Goal: Task Accomplishment & Management: Use online tool/utility

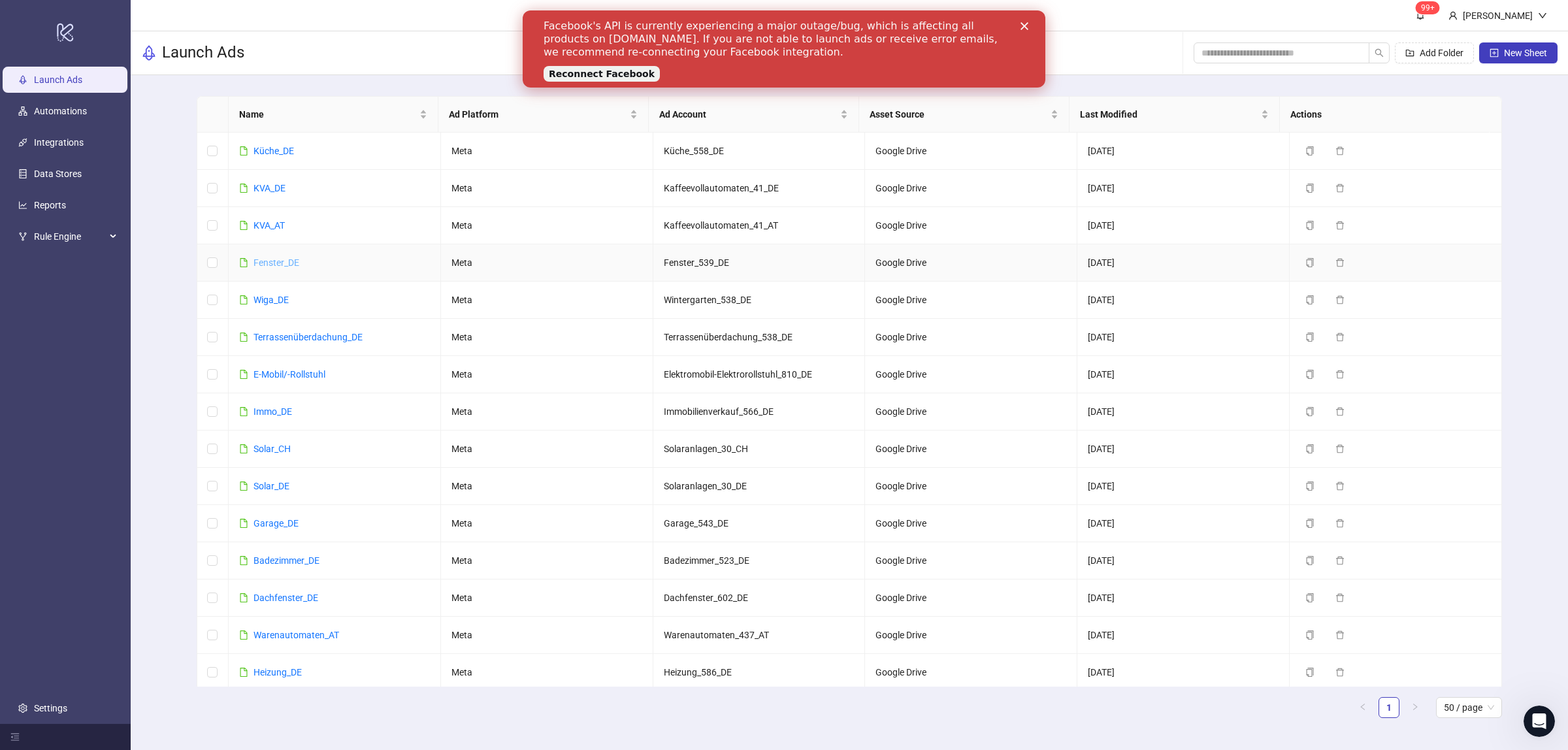
click at [266, 266] on link "Fenster_DE" at bounding box center [276, 263] width 46 height 11
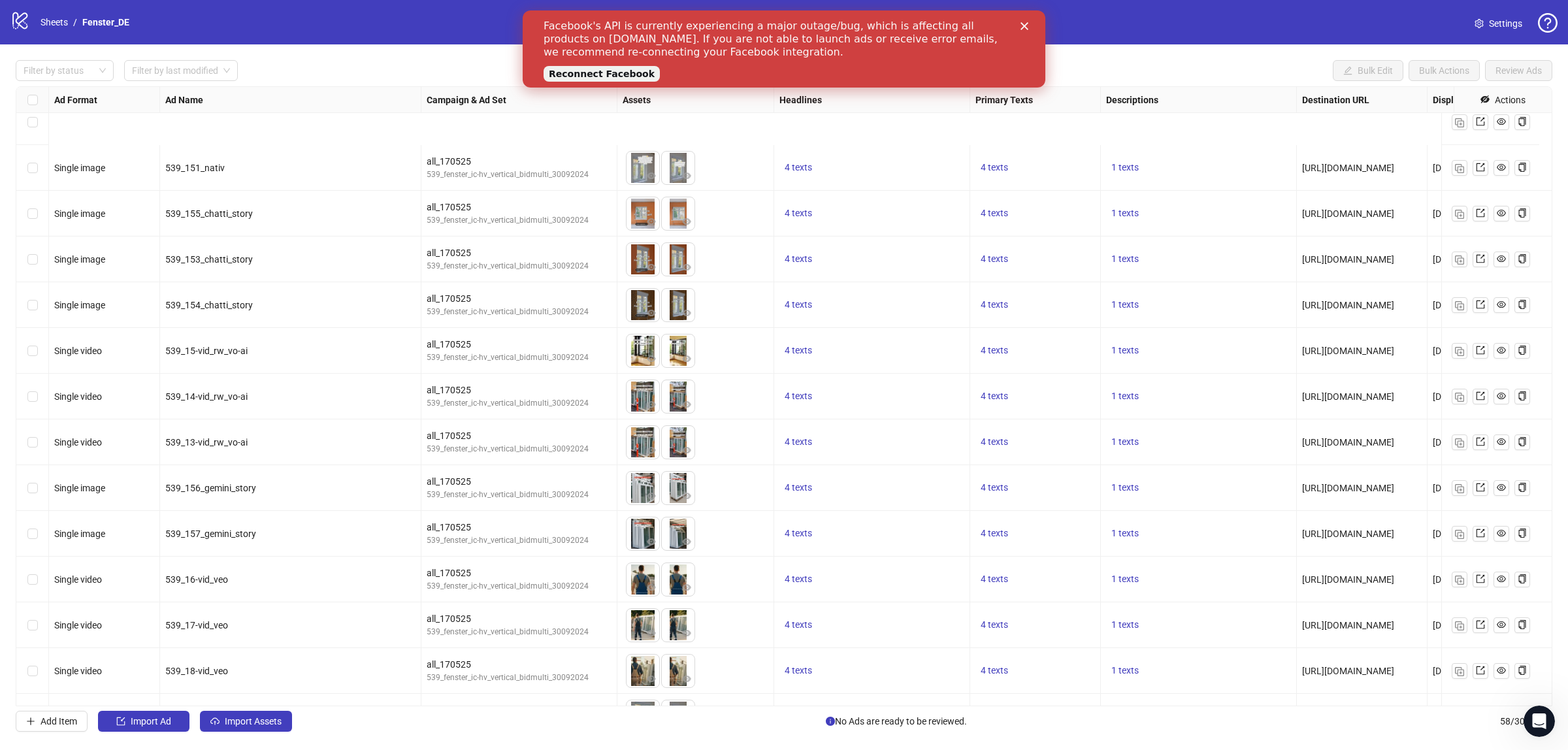
scroll to position [2072, 0]
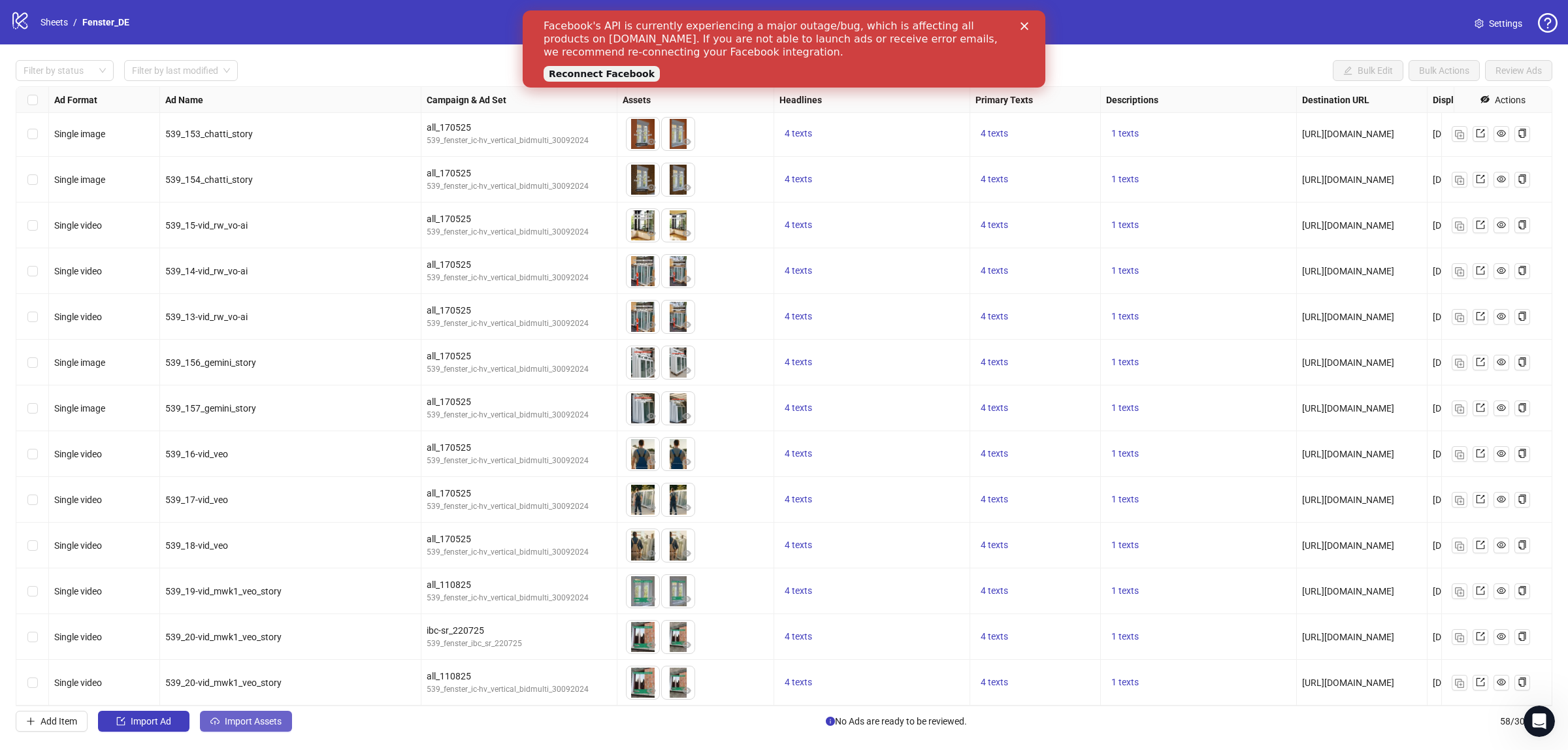
click at [235, 726] on span "Import Assets" at bounding box center [253, 721] width 57 height 11
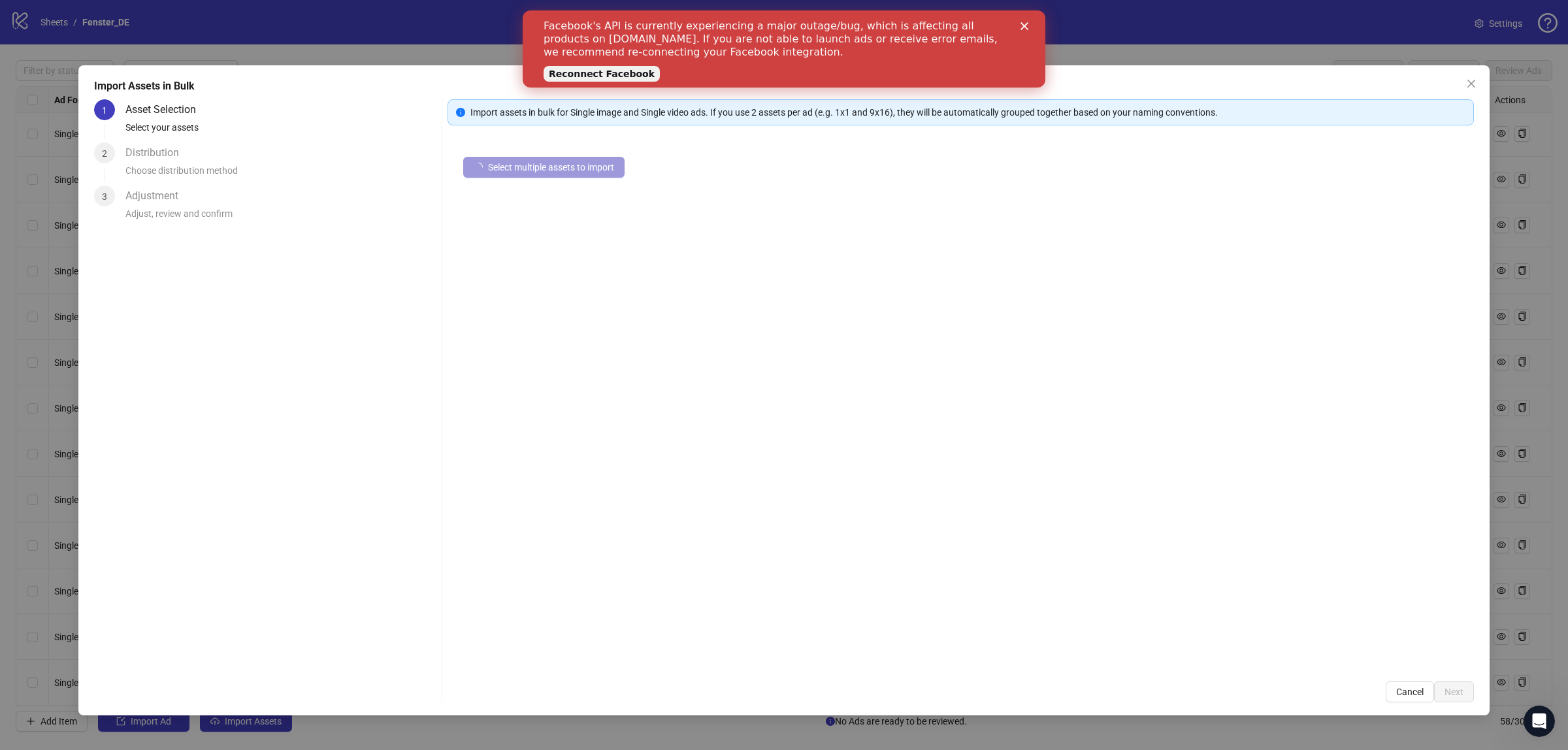
click at [524, 170] on span "Select multiple assets to import" at bounding box center [551, 167] width 126 height 11
click at [1475, 81] on icon "close" at bounding box center [1472, 83] width 11 height 11
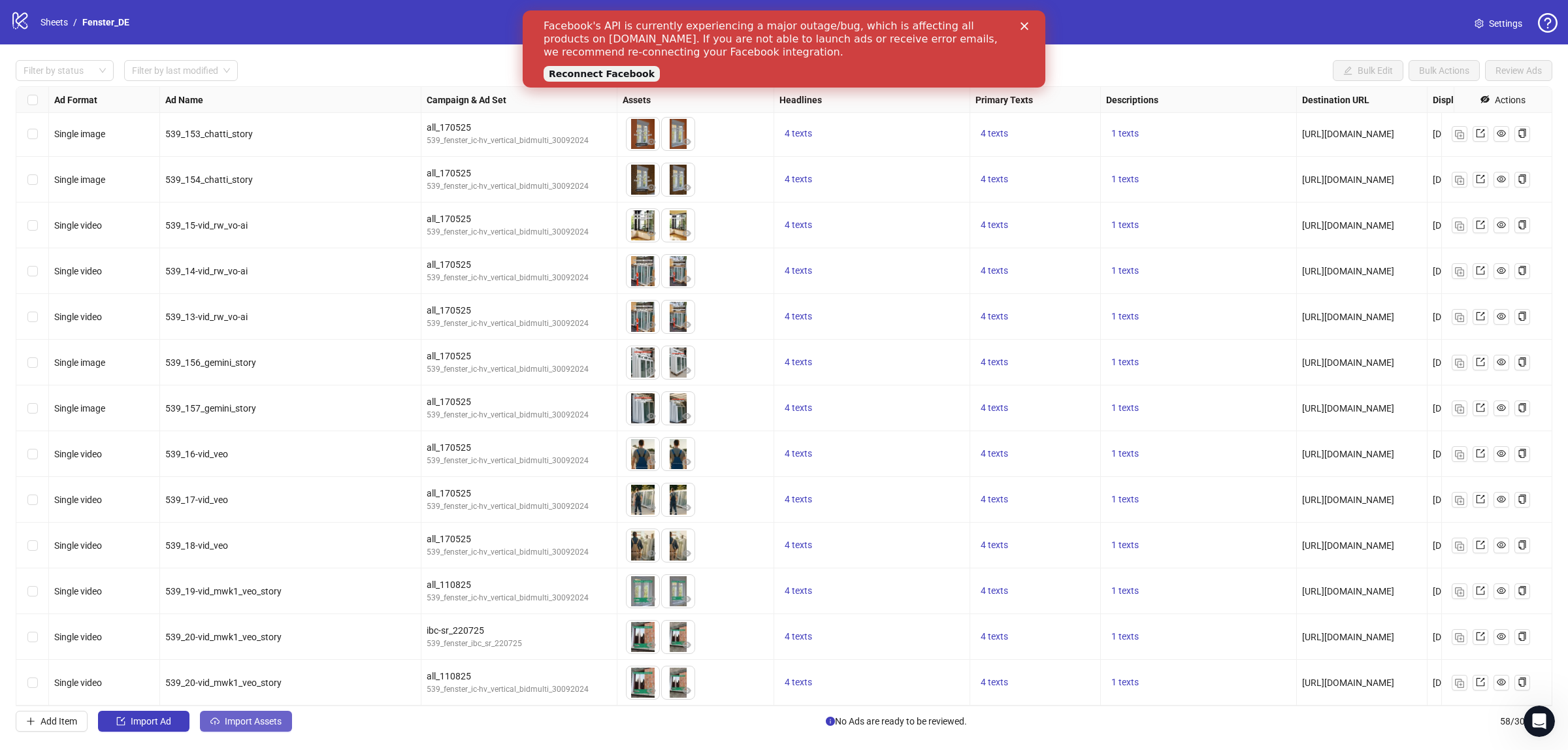
click at [240, 723] on span "Import Assets" at bounding box center [253, 721] width 57 height 11
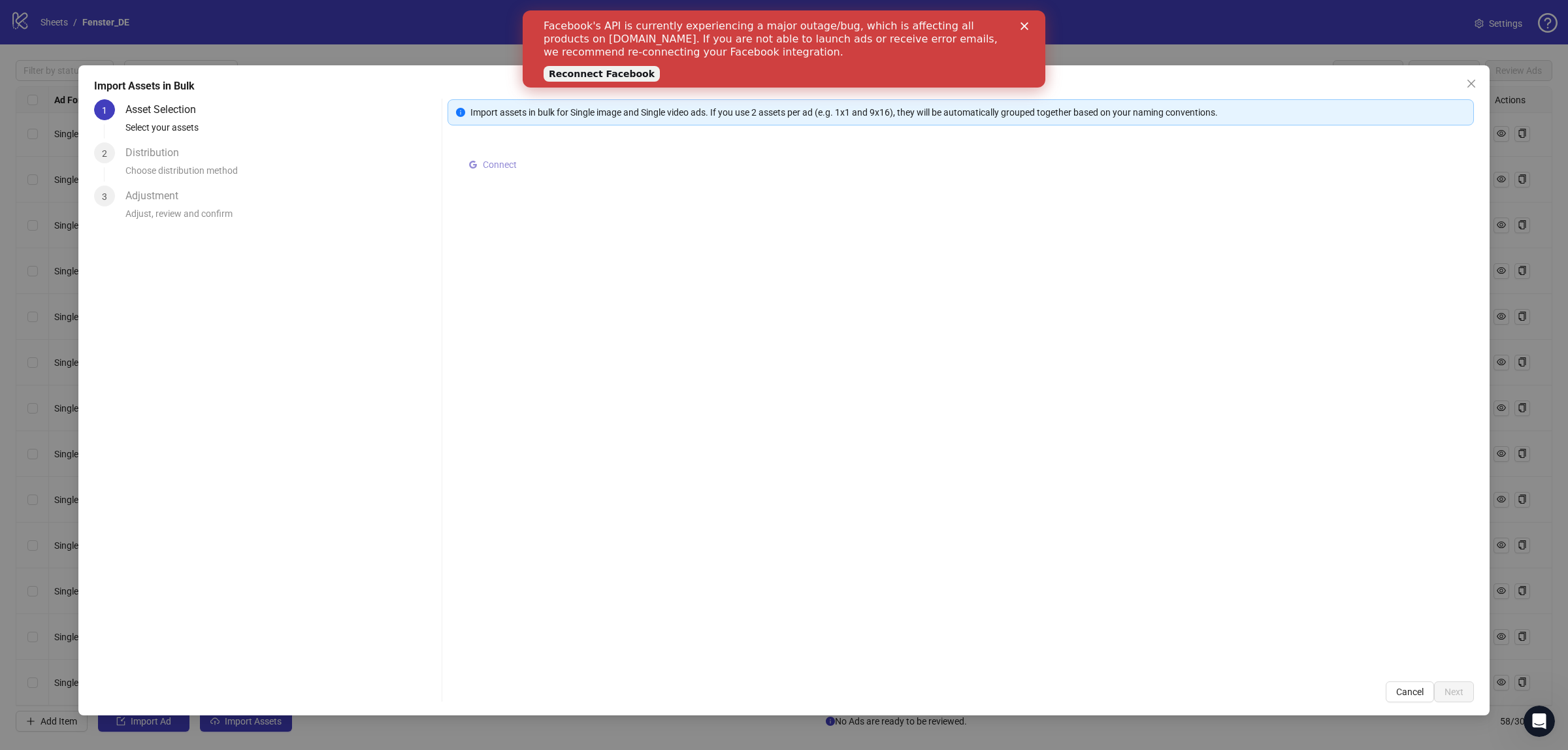
click at [484, 166] on span "Connect" at bounding box center [500, 164] width 34 height 11
click at [1477, 78] on span "Close" at bounding box center [1471, 83] width 21 height 11
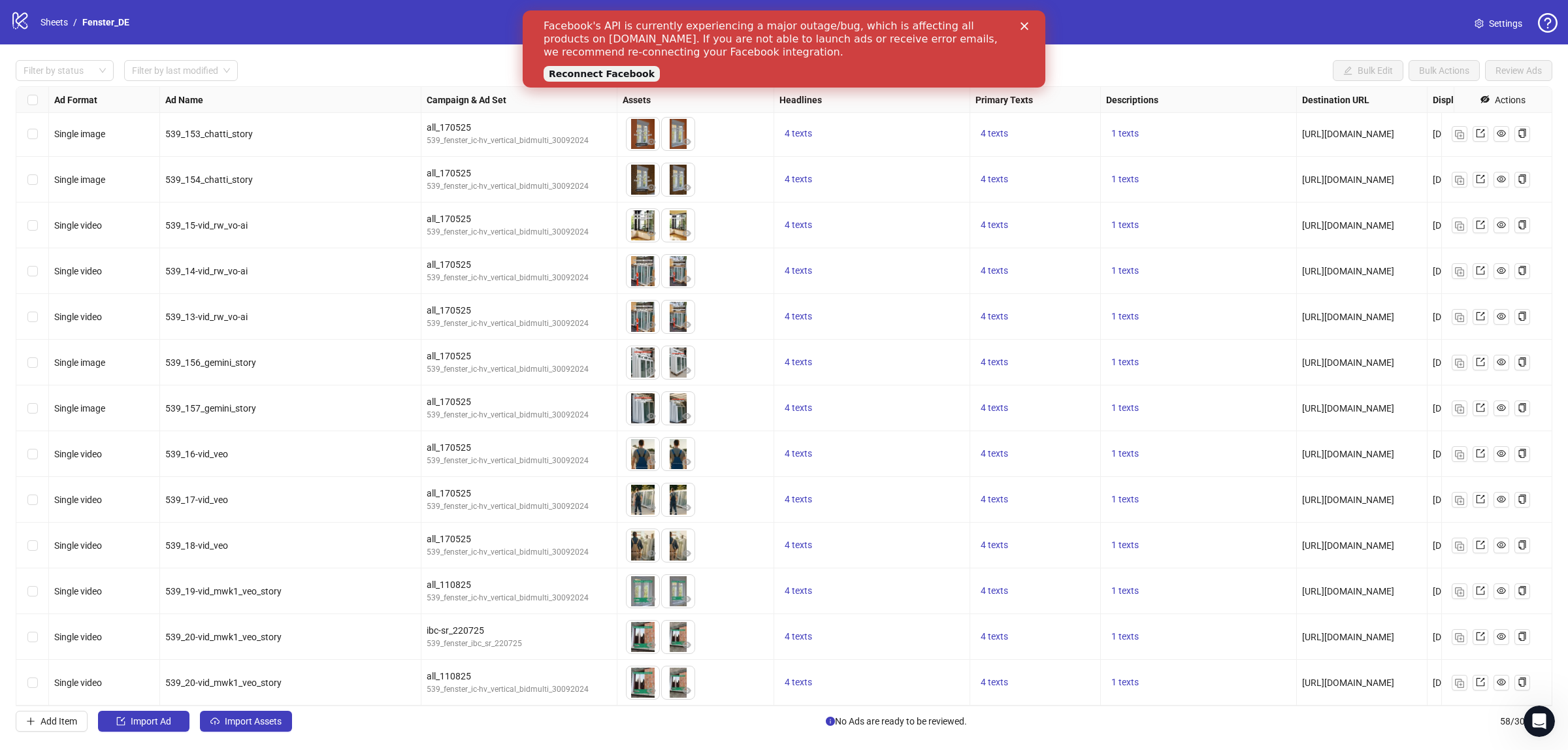
click at [138, 710] on div "Filter by status Filter by last modified Bulk Edit Bulk Actions Review Ads Ad F…" at bounding box center [784, 396] width 1568 height 703
click at [136, 731] on button "Import Ad" at bounding box center [143, 720] width 91 height 21
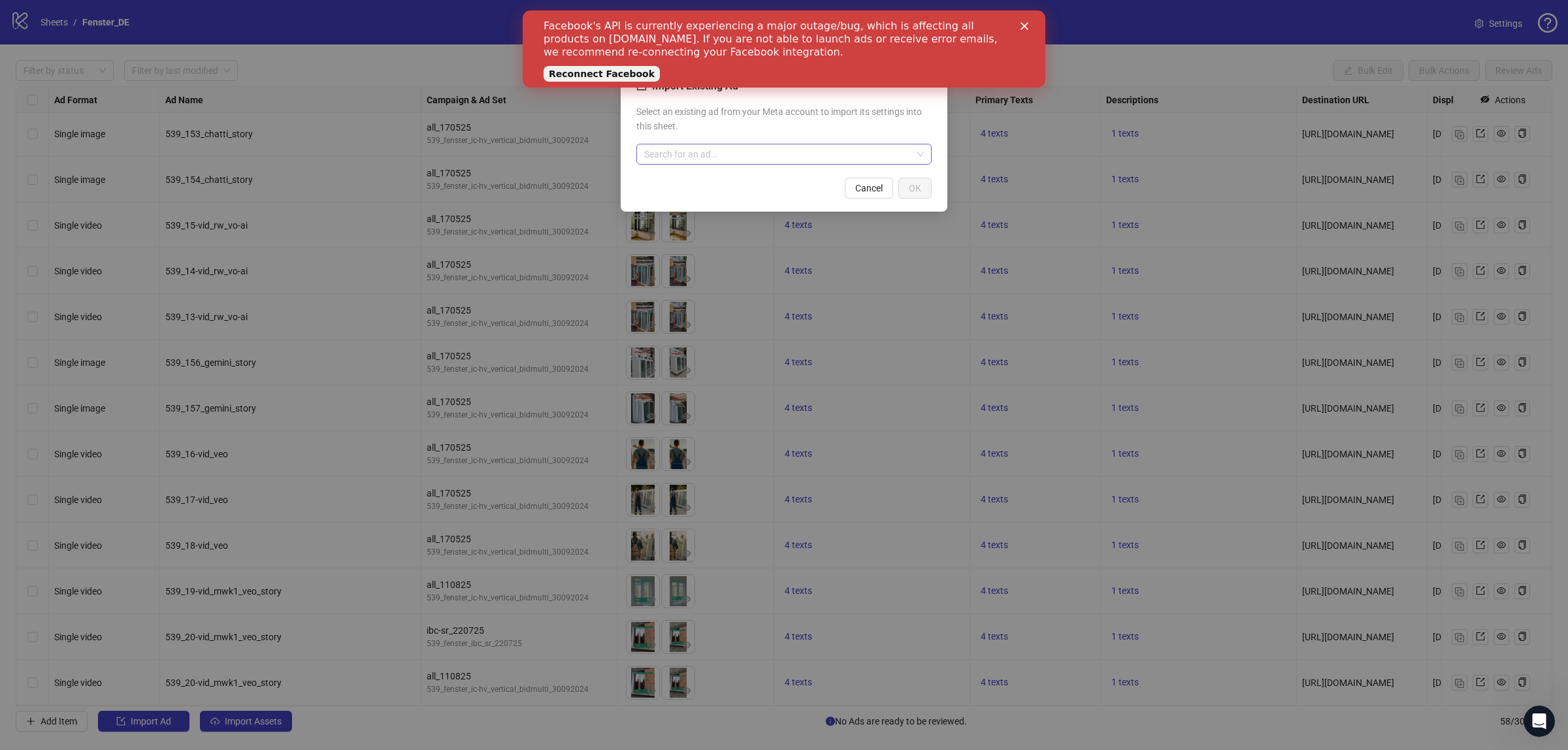
click at [781, 158] on input "search" at bounding box center [778, 154] width 268 height 19
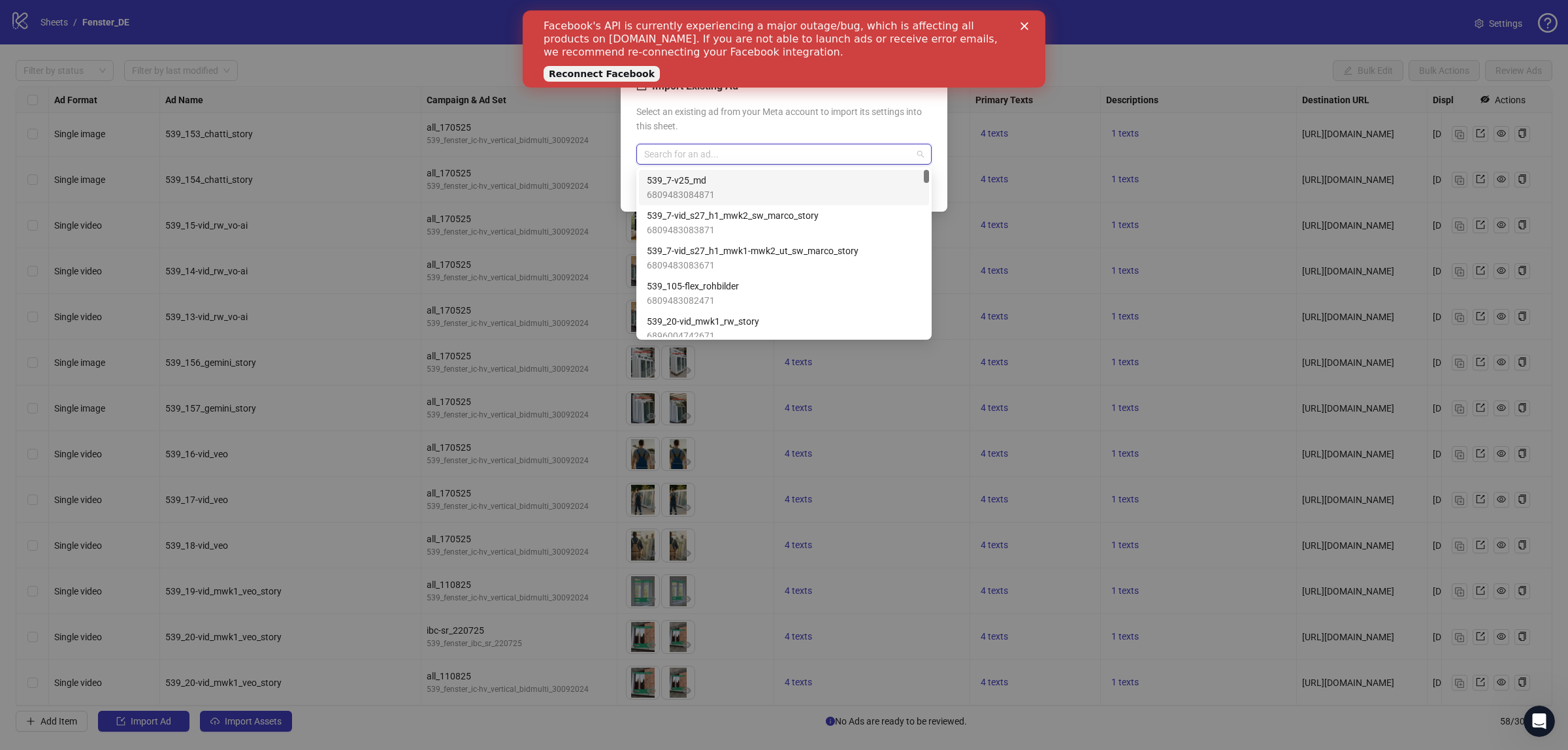
click at [781, 158] on input "search" at bounding box center [778, 154] width 268 height 19
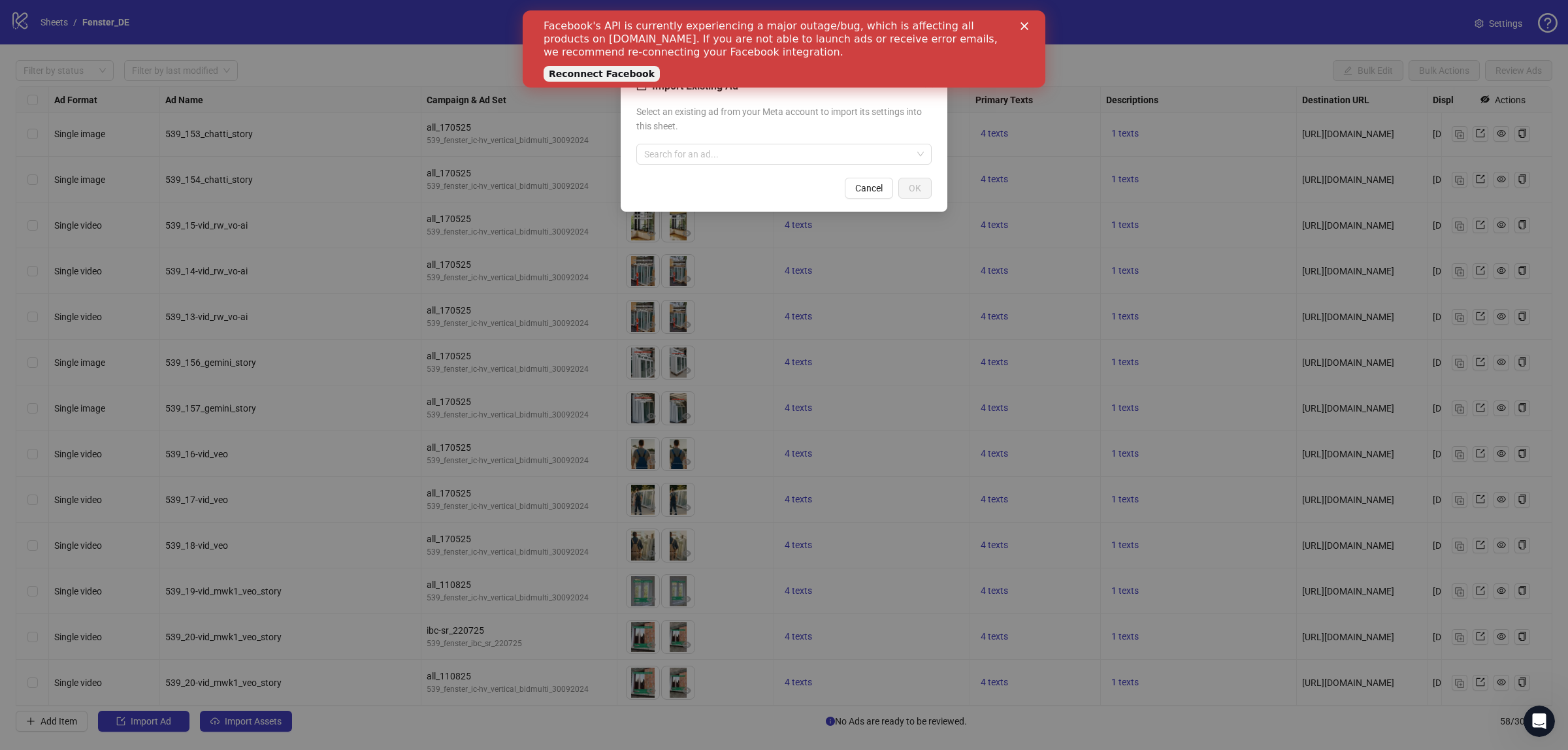
click at [1008, 131] on div "Import Existing Ad Select an existing ad from your Meta account to import its s…" at bounding box center [784, 375] width 1568 height 750
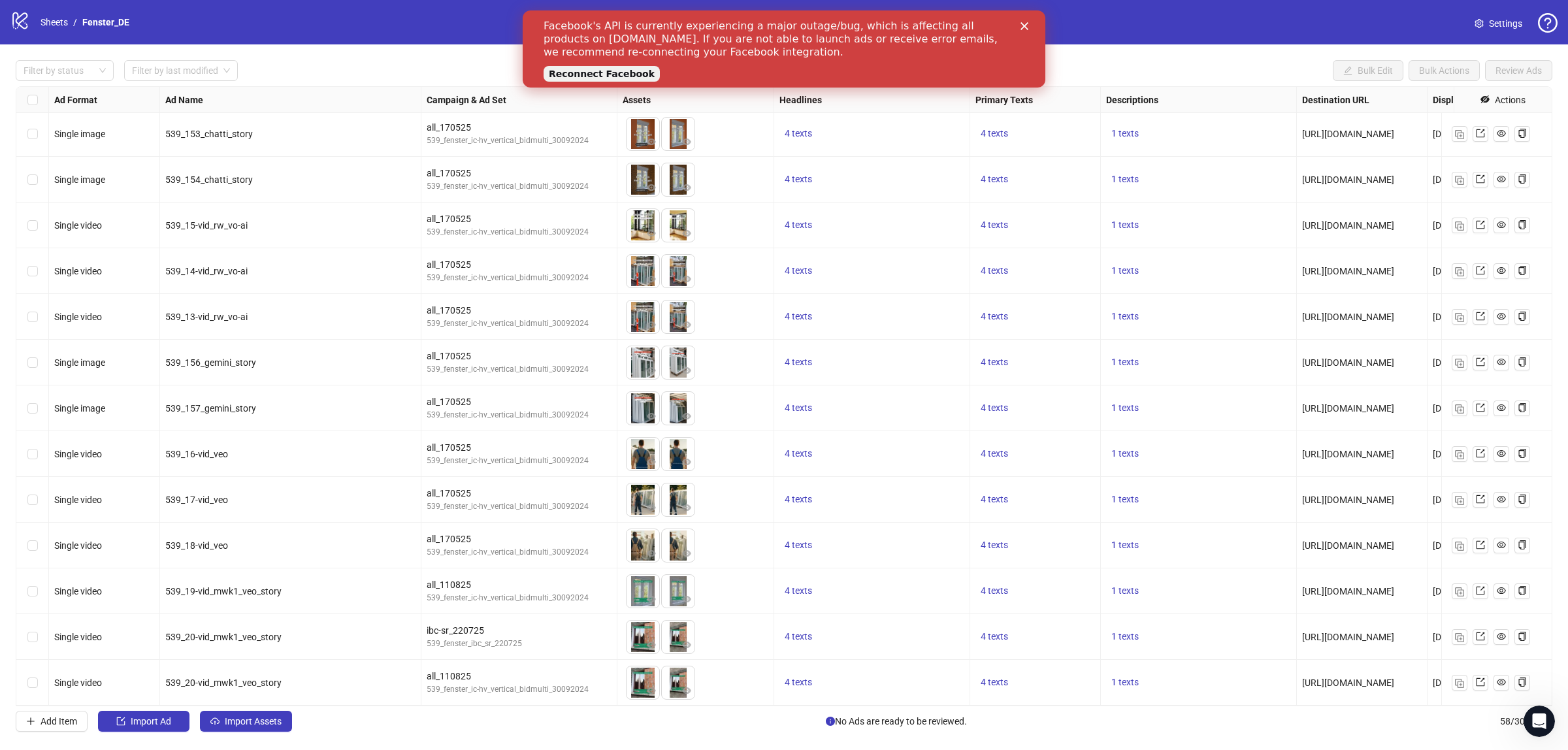
click at [14, 723] on div "Filter by status Filter by last modified Bulk Edit Bulk Actions Review Ads Ad F…" at bounding box center [784, 396] width 1568 height 703
click at [27, 723] on icon "plus" at bounding box center [30, 721] width 9 height 9
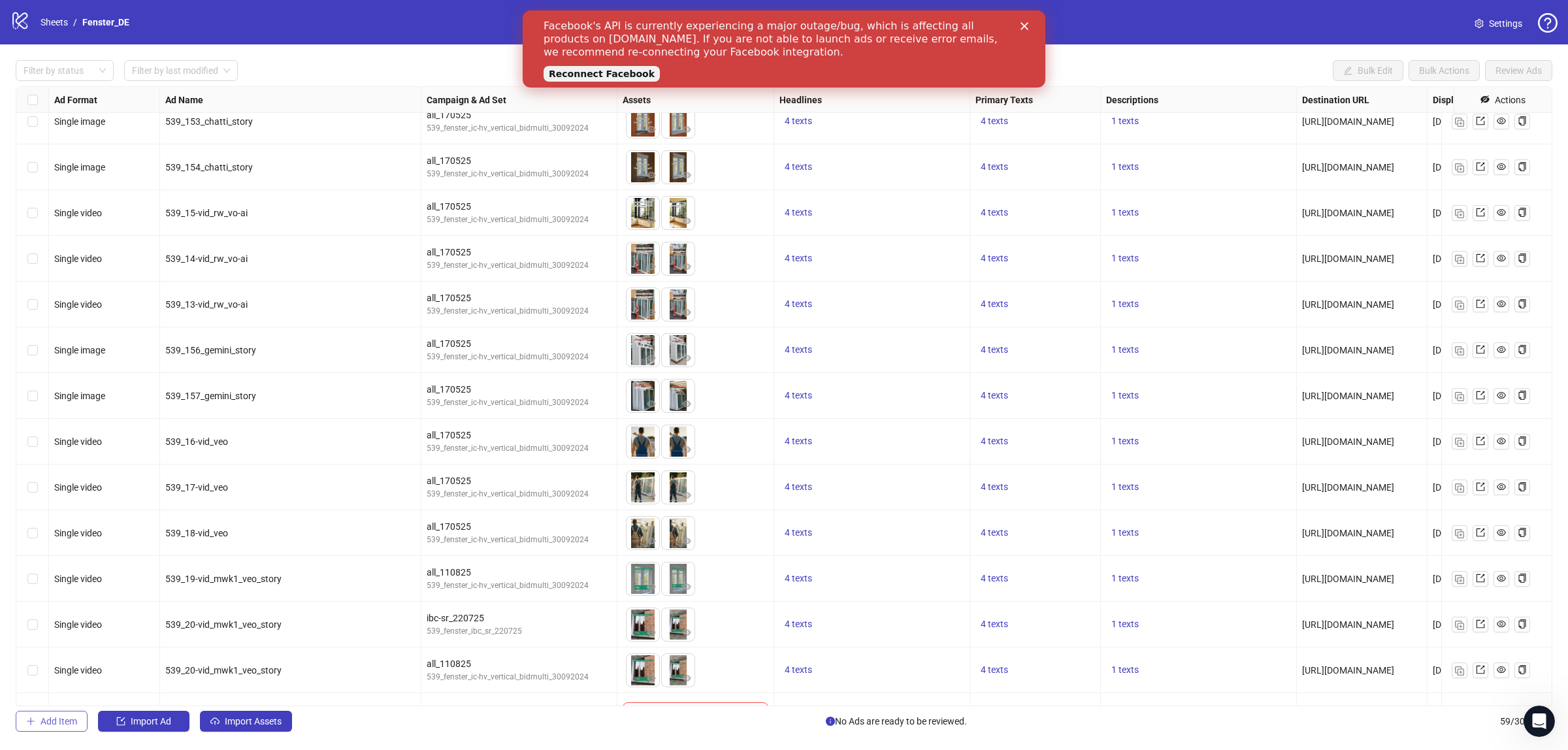
click at [53, 715] on button "Add Item" at bounding box center [52, 720] width 72 height 21
click at [1030, 30] on div "Close" at bounding box center [1027, 26] width 13 height 8
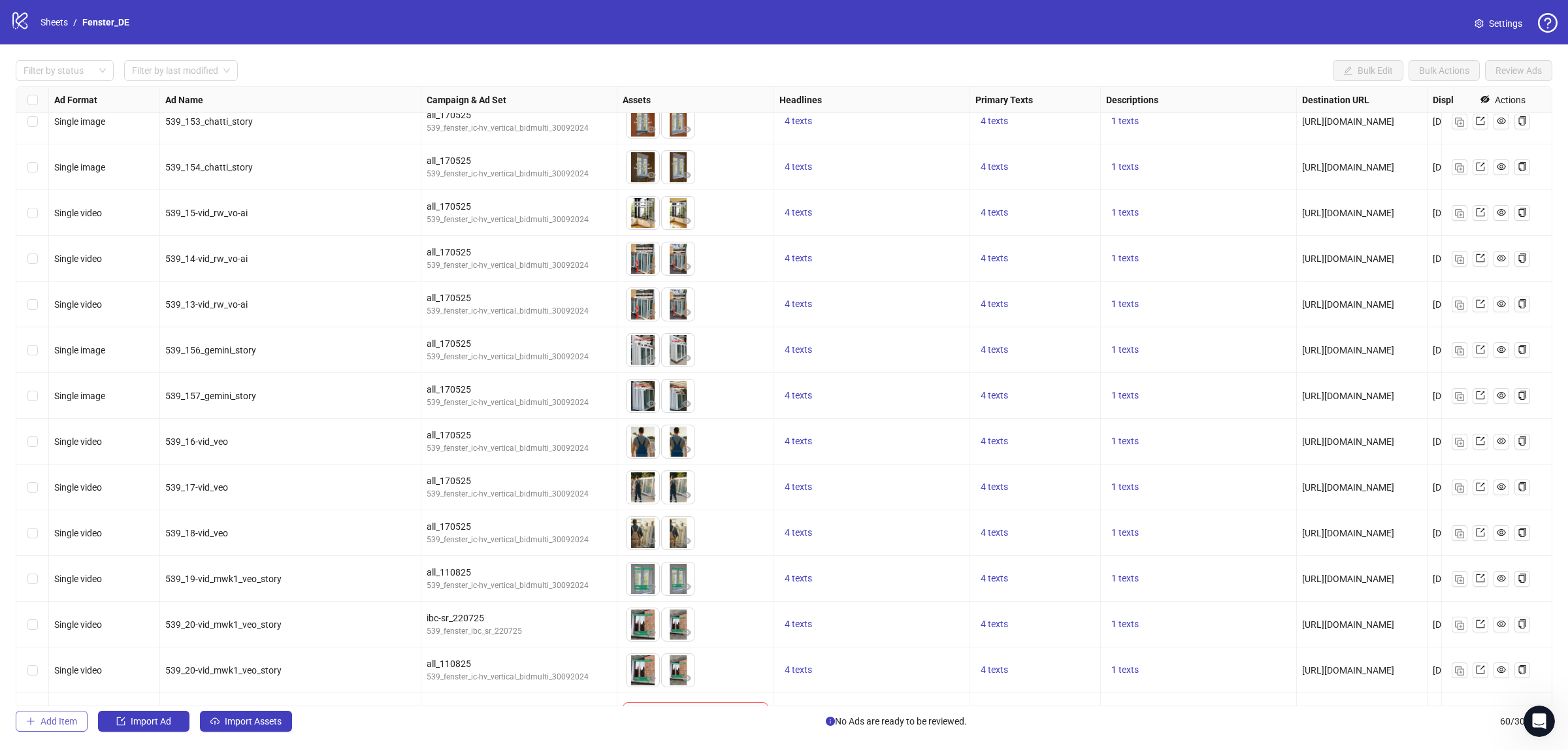
click at [37, 723] on button "Add Item" at bounding box center [52, 720] width 72 height 21
click at [249, 717] on span "Import Assets" at bounding box center [253, 721] width 57 height 11
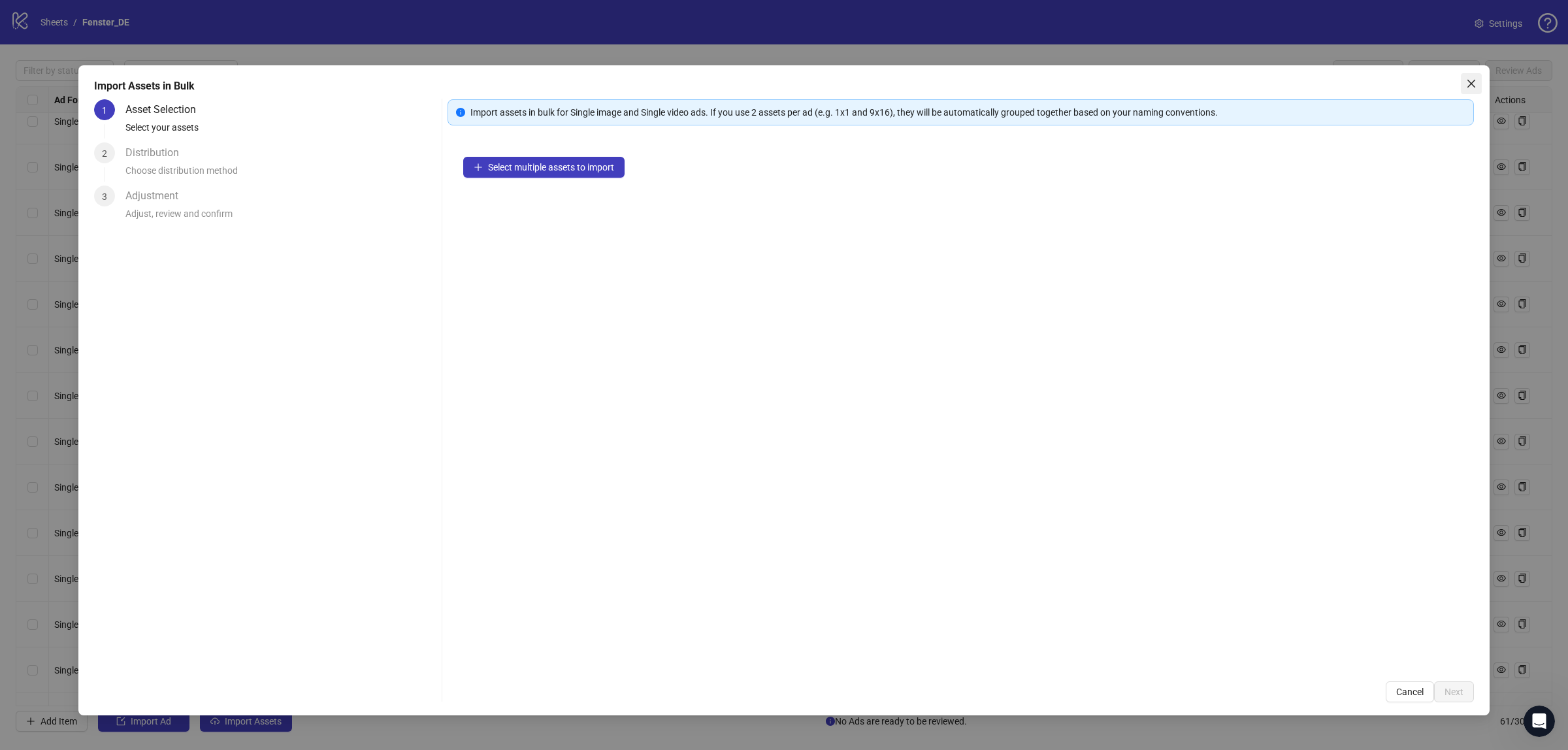
click at [1475, 86] on icon "close" at bounding box center [1472, 83] width 11 height 11
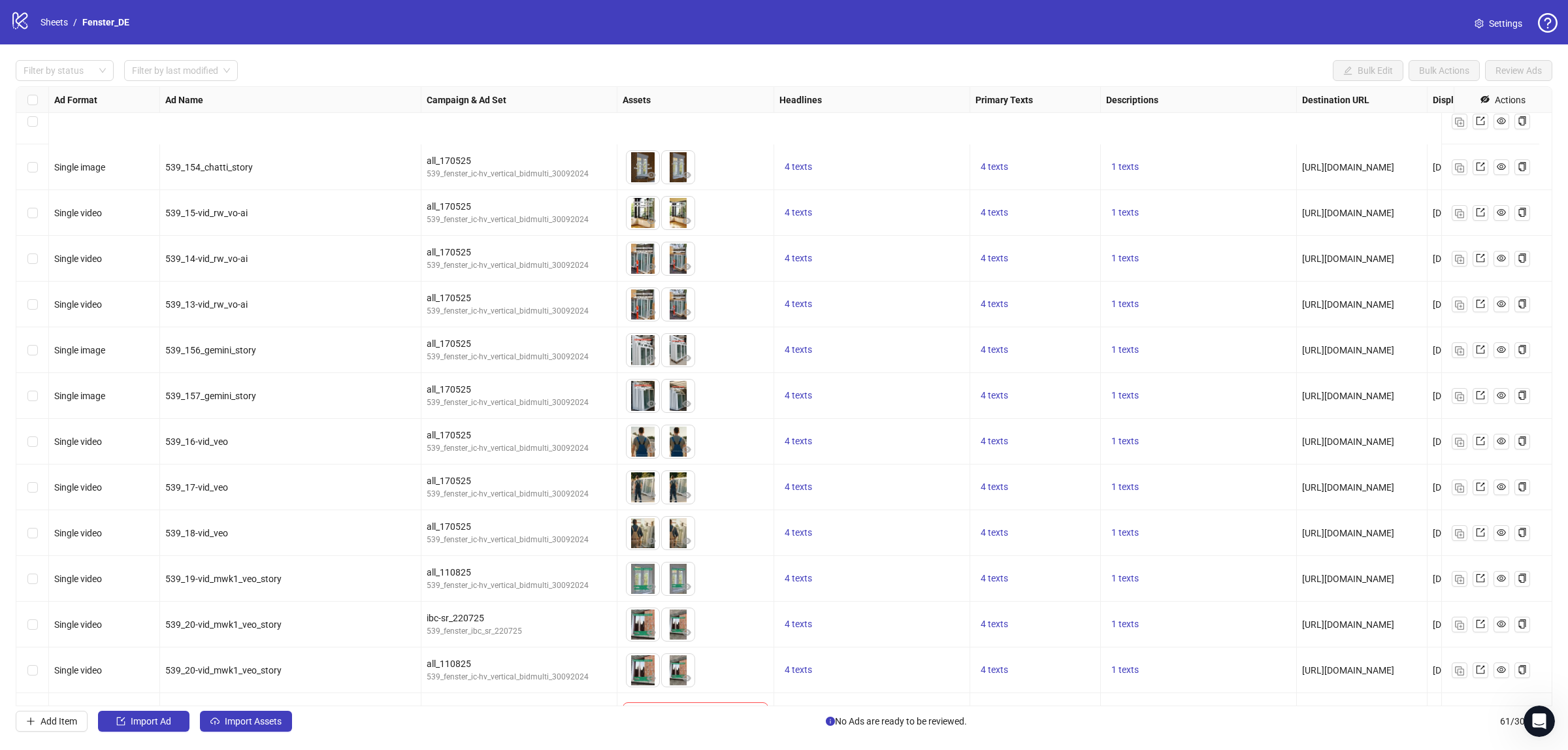
scroll to position [2209, 0]
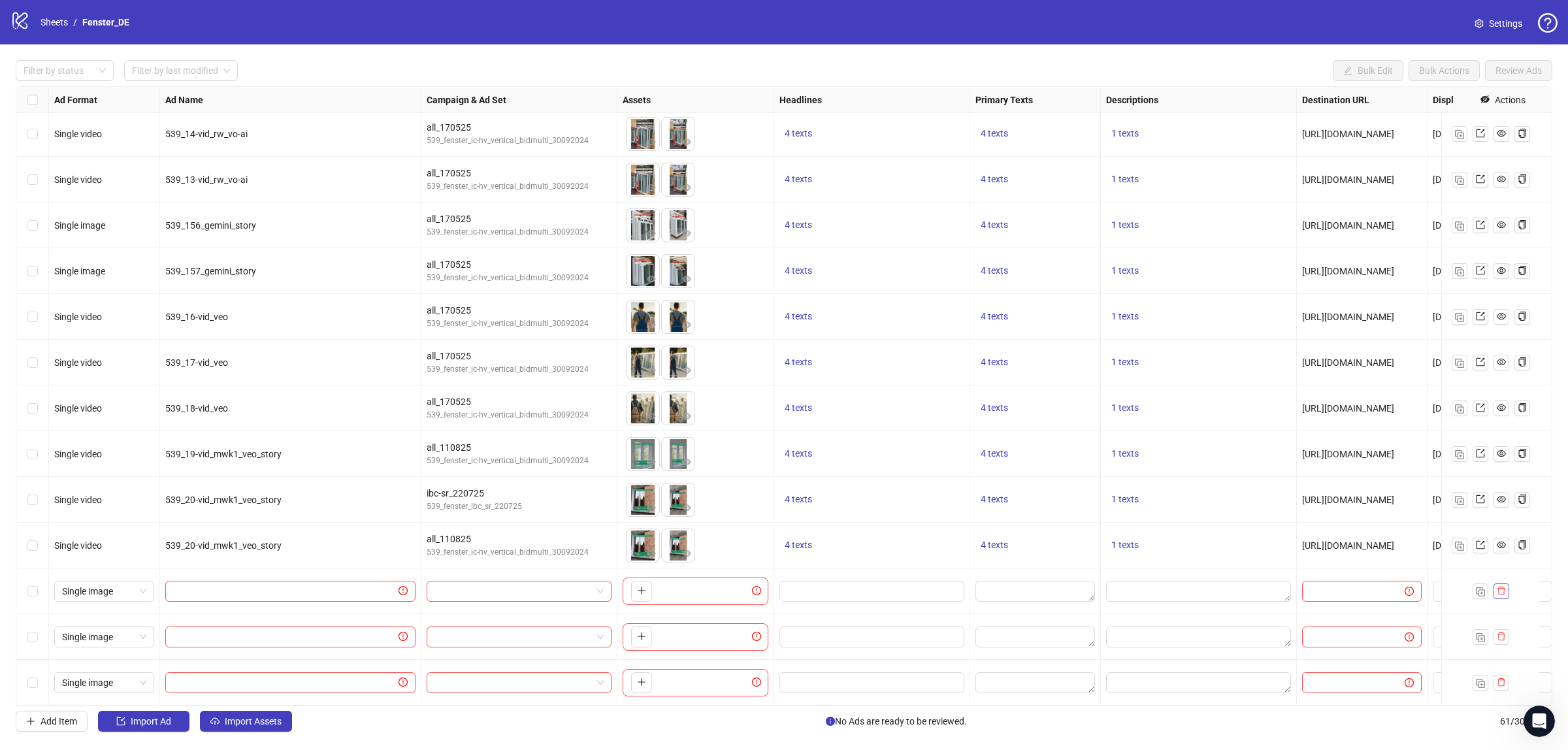
click at [1498, 587] on icon "delete" at bounding box center [1501, 591] width 8 height 9
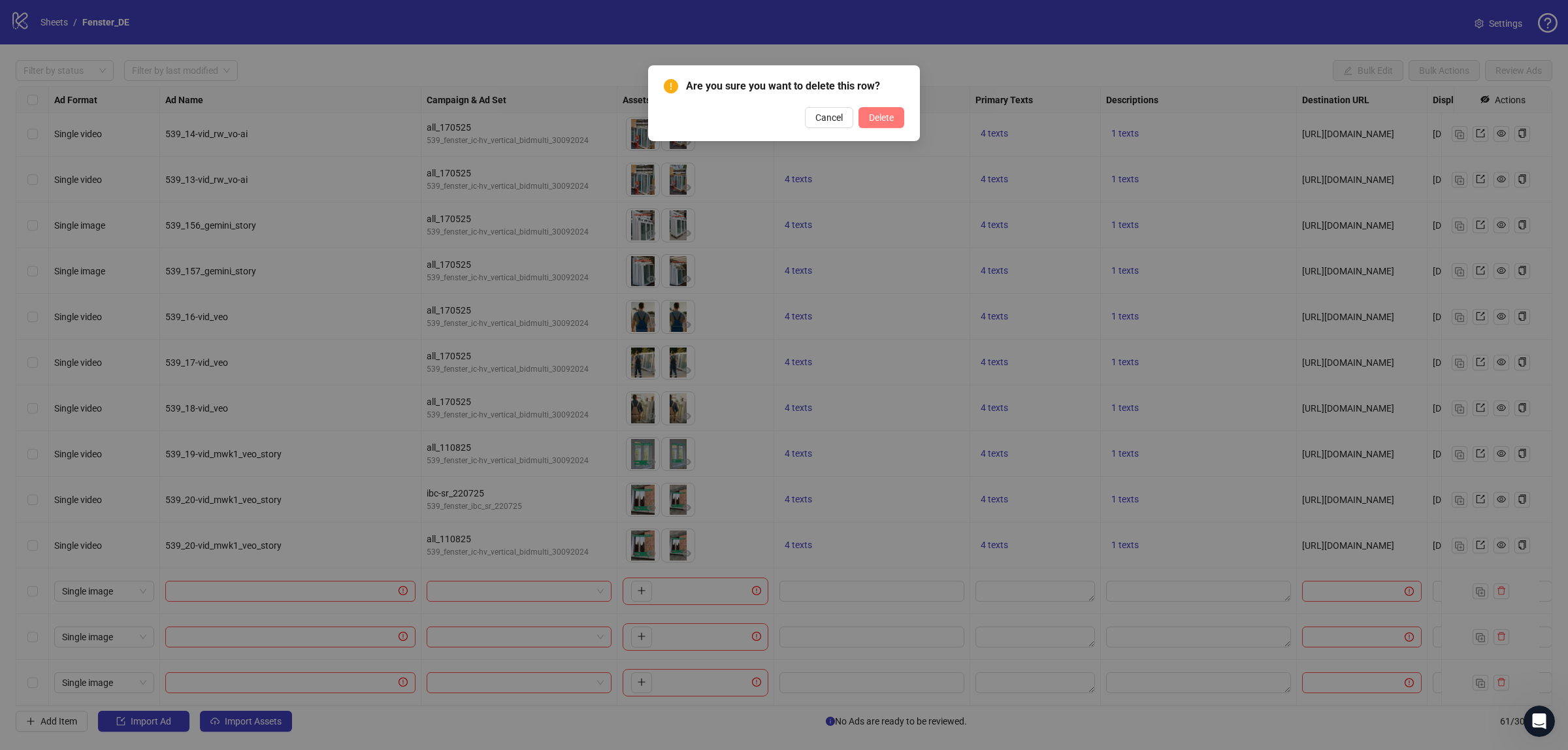
click at [873, 113] on span "Delete" at bounding box center [881, 117] width 24 height 11
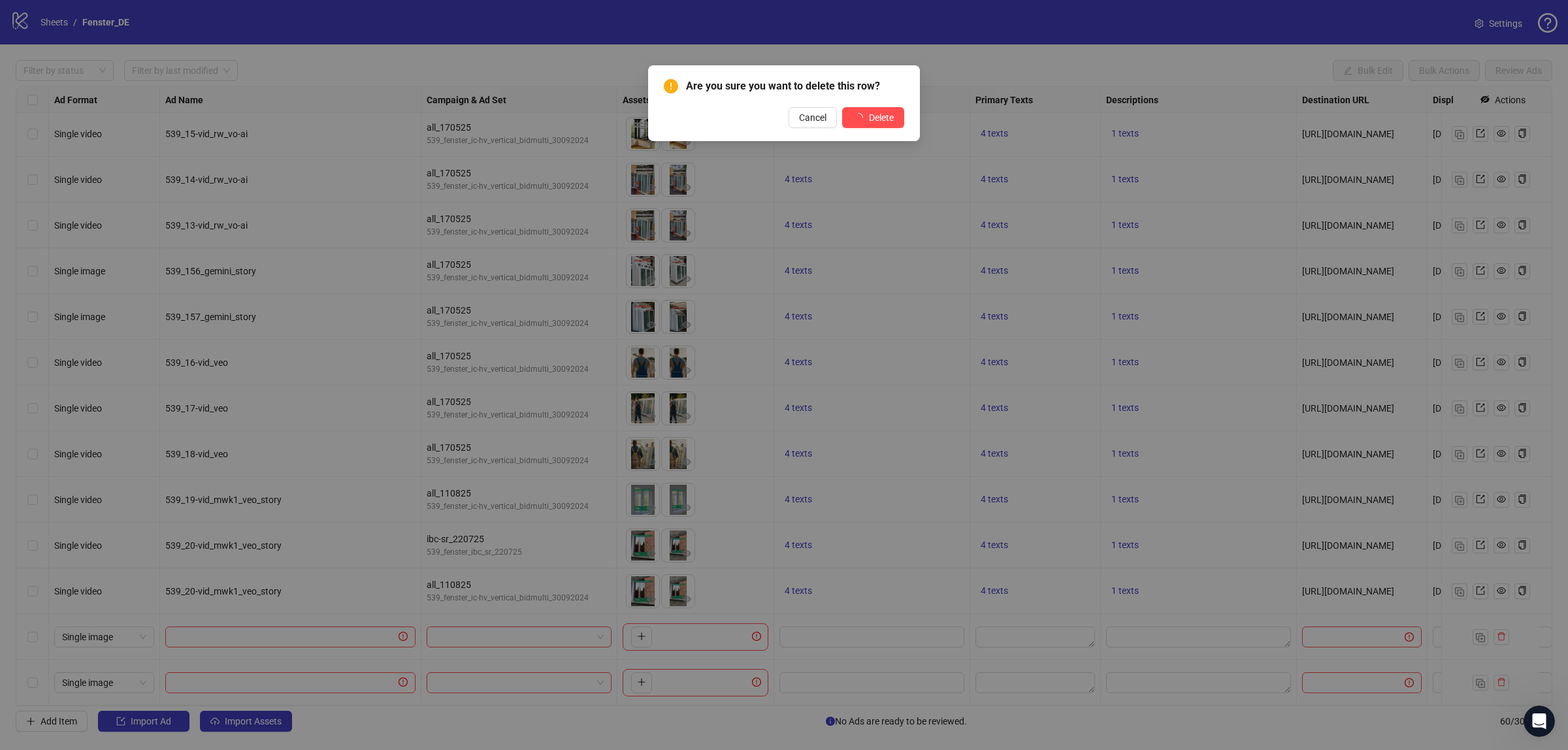
scroll to position [2164, 0]
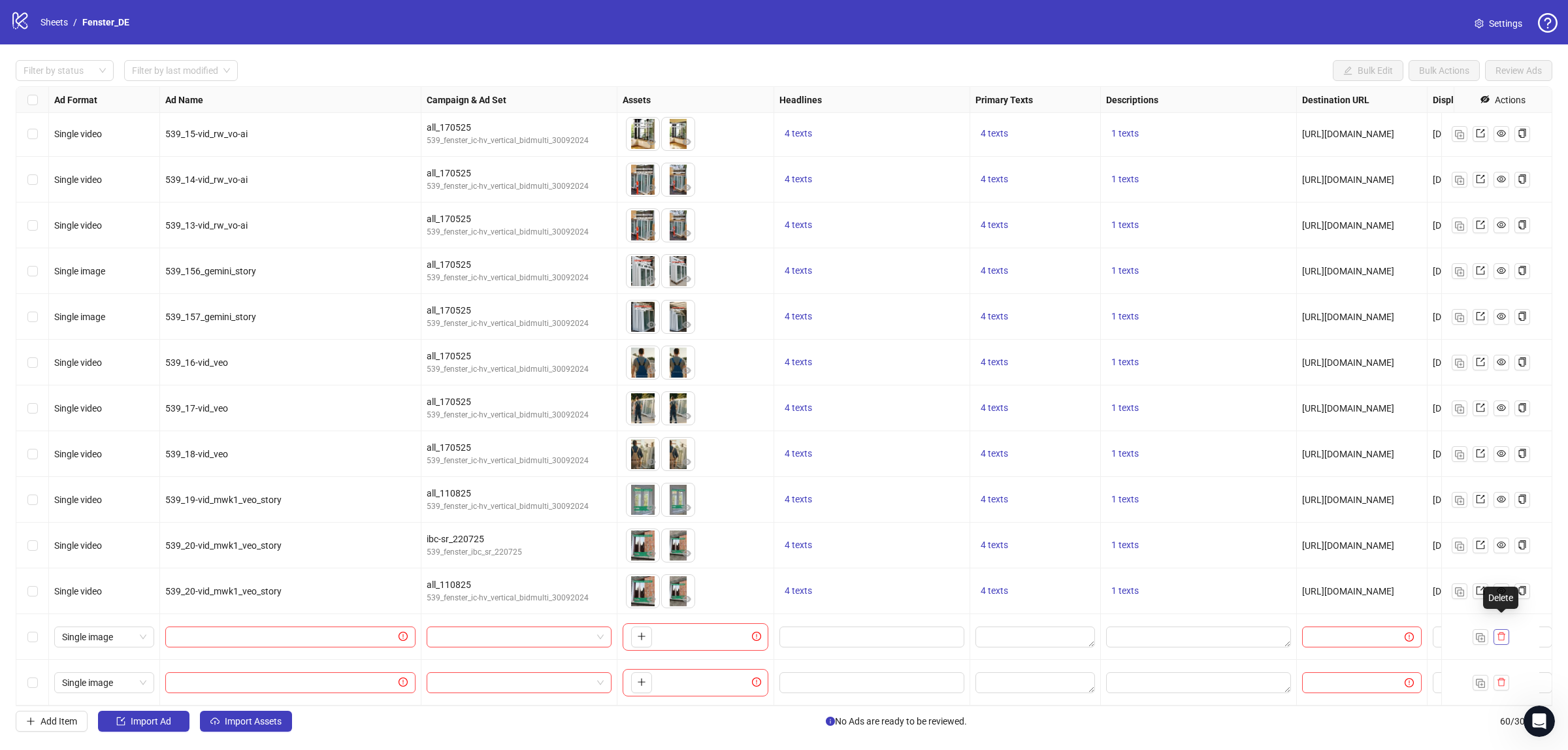
click at [1502, 631] on button "button" at bounding box center [1502, 637] width 16 height 16
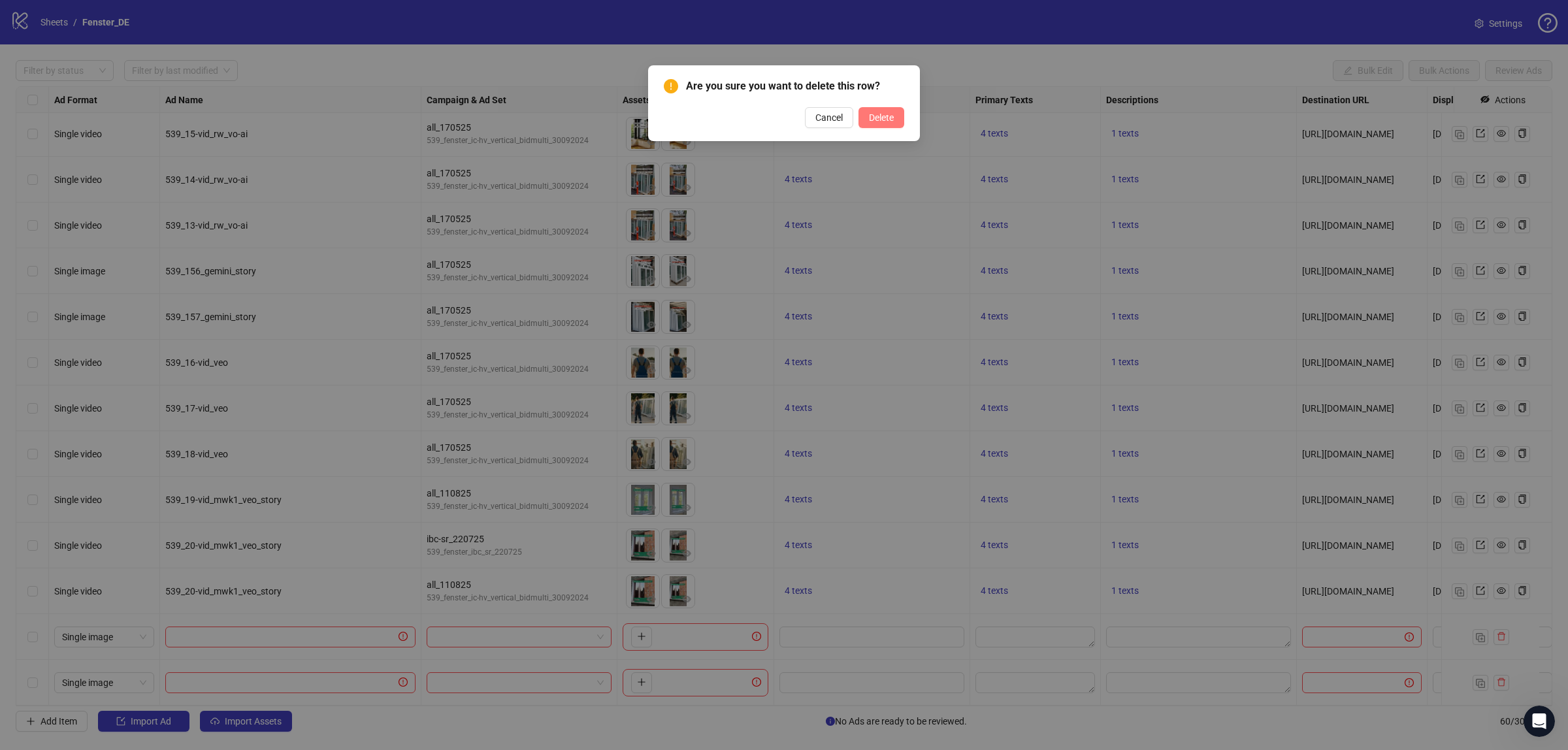
click at [873, 119] on span "Delete" at bounding box center [881, 117] width 24 height 11
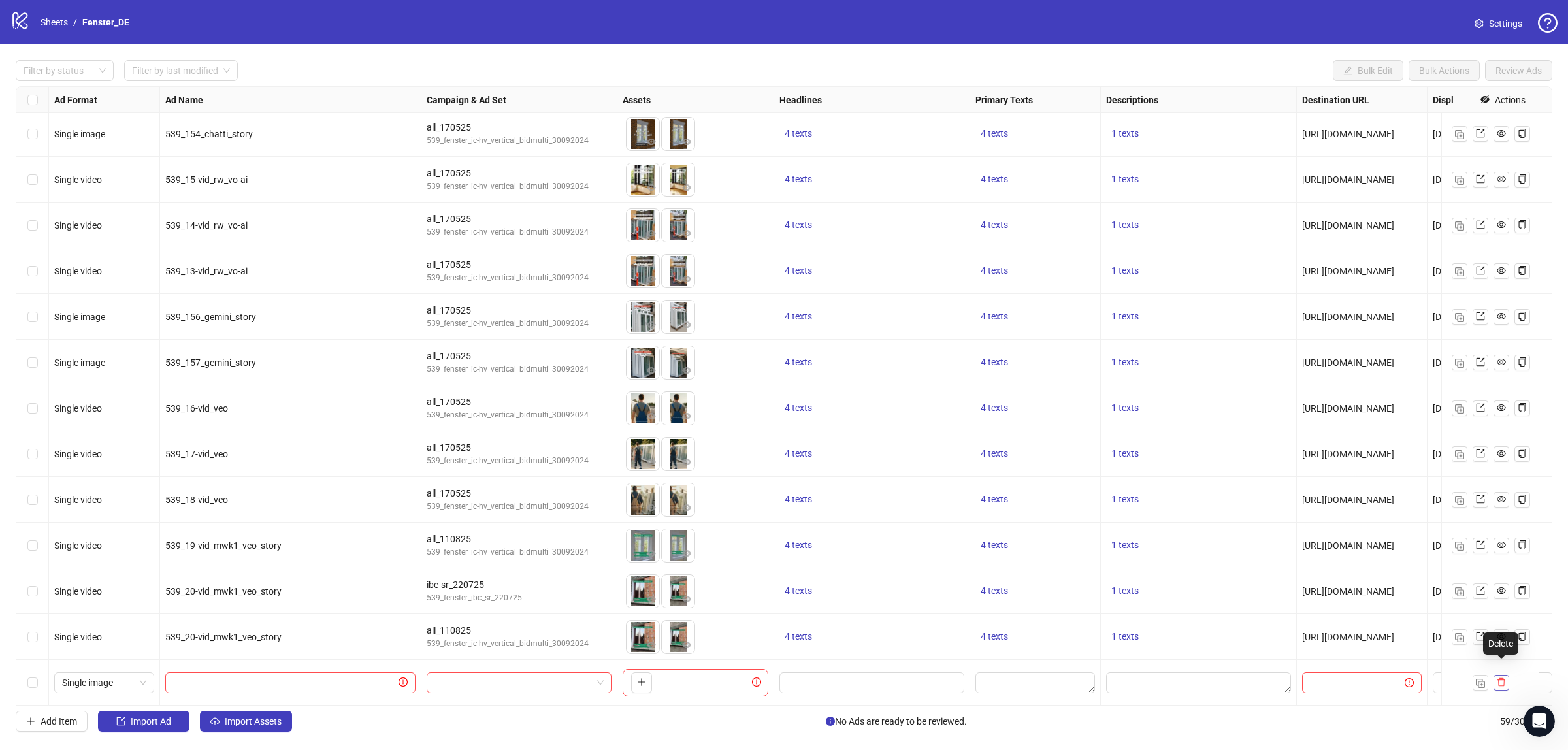
click at [1504, 677] on icon "delete" at bounding box center [1501, 682] width 9 height 9
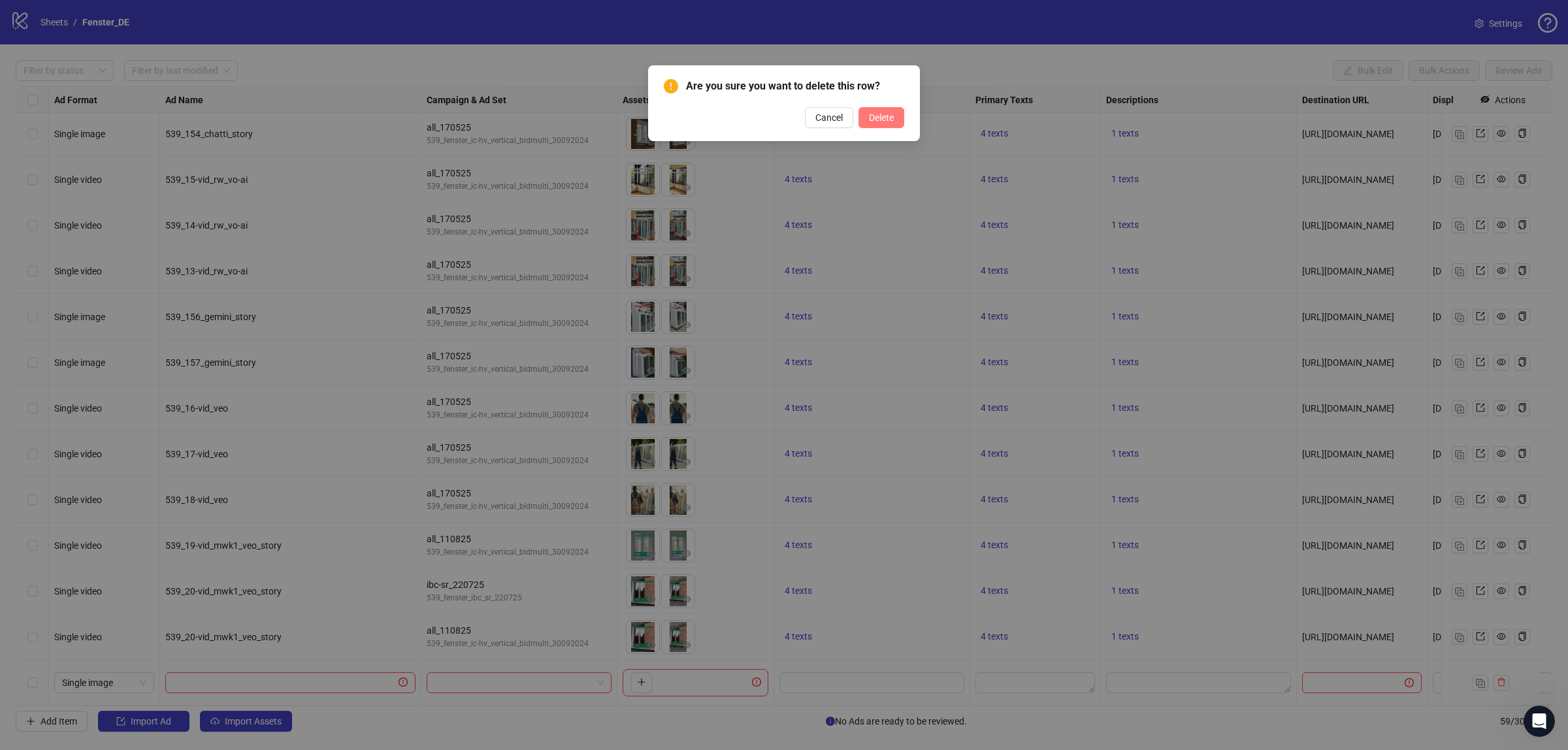
click at [880, 117] on span "Delete" at bounding box center [881, 117] width 24 height 11
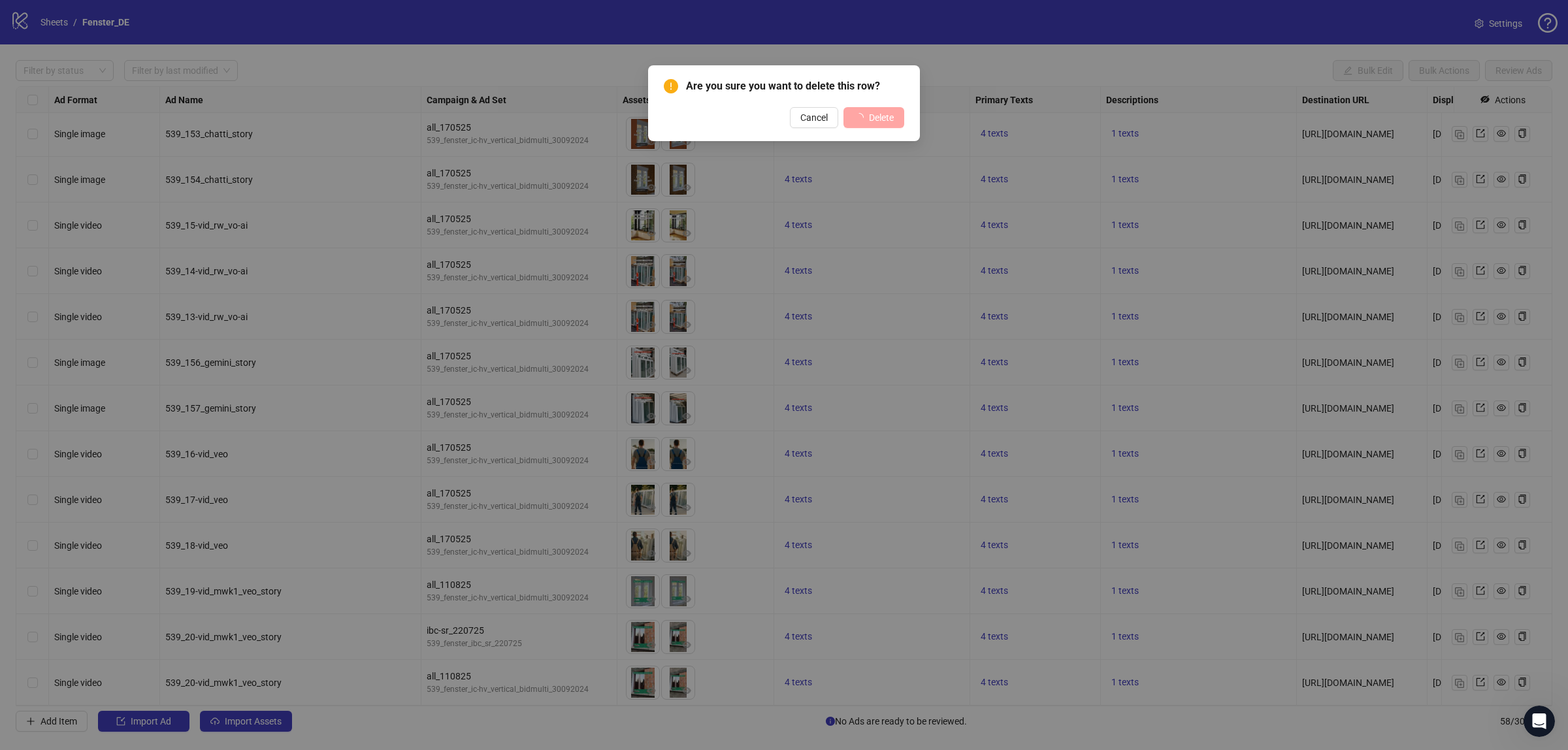
scroll to position [2072, 0]
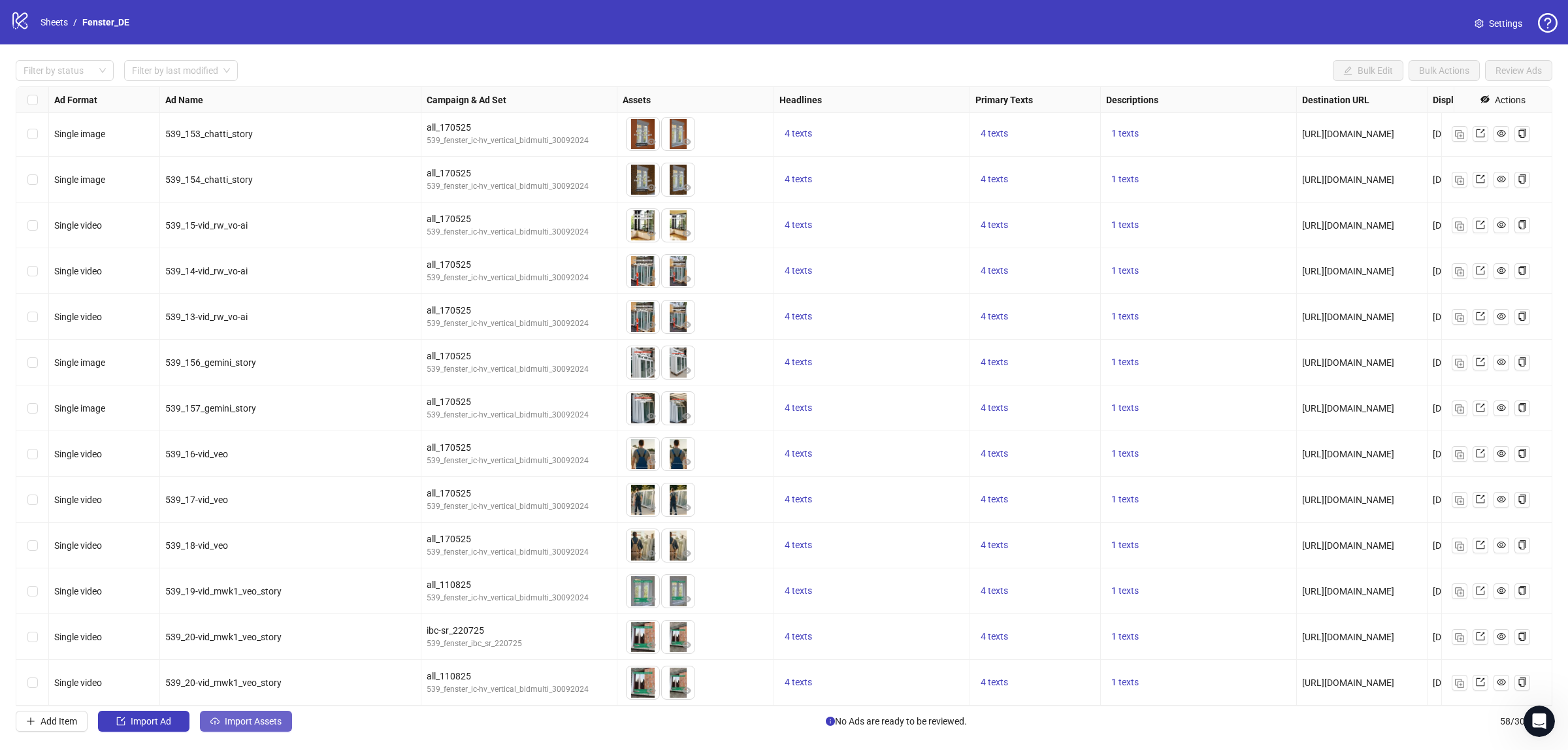
click at [239, 720] on span "Import Assets" at bounding box center [253, 721] width 57 height 11
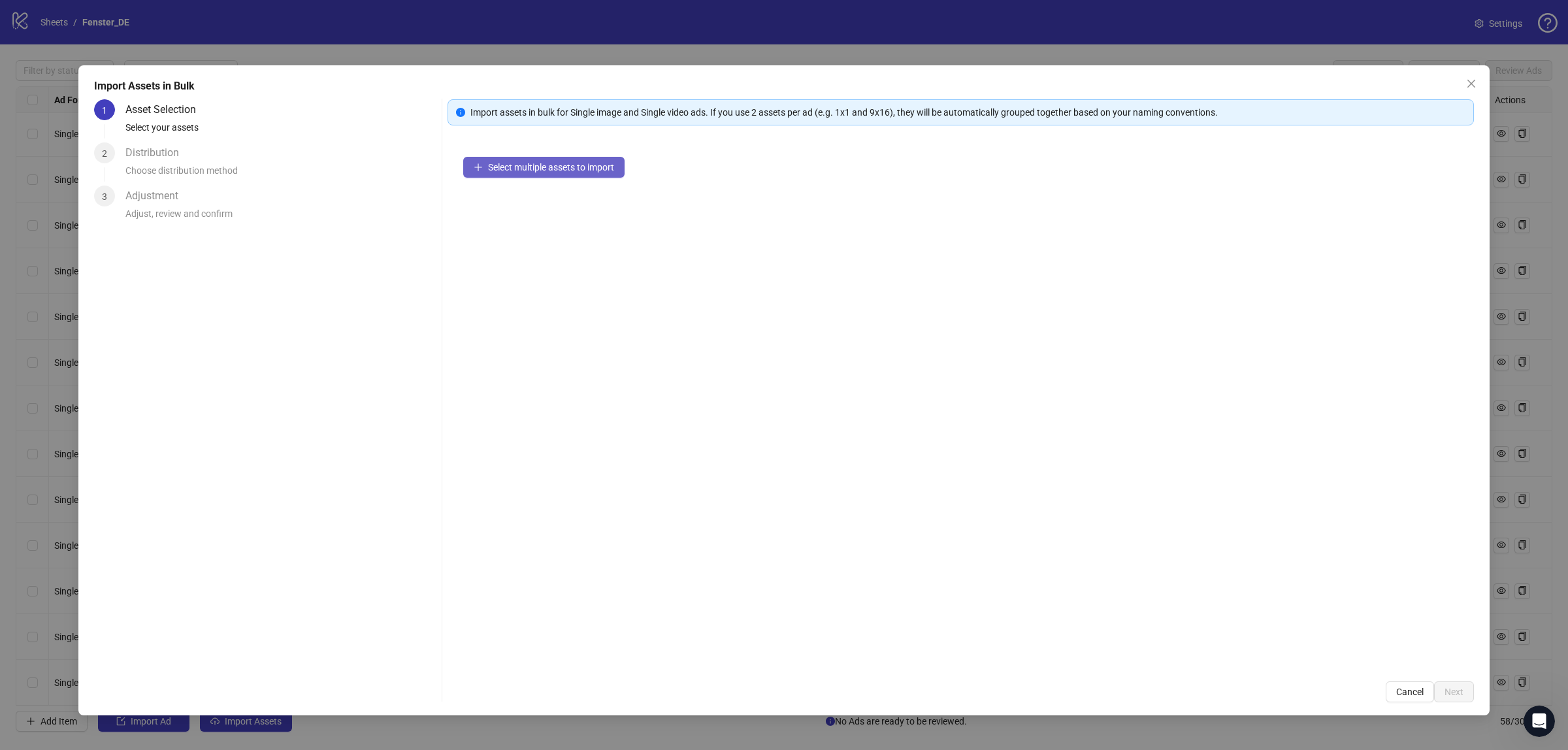
click at [490, 166] on span "Select multiple assets to import" at bounding box center [551, 167] width 126 height 11
click at [1471, 700] on button "Next" at bounding box center [1454, 692] width 40 height 21
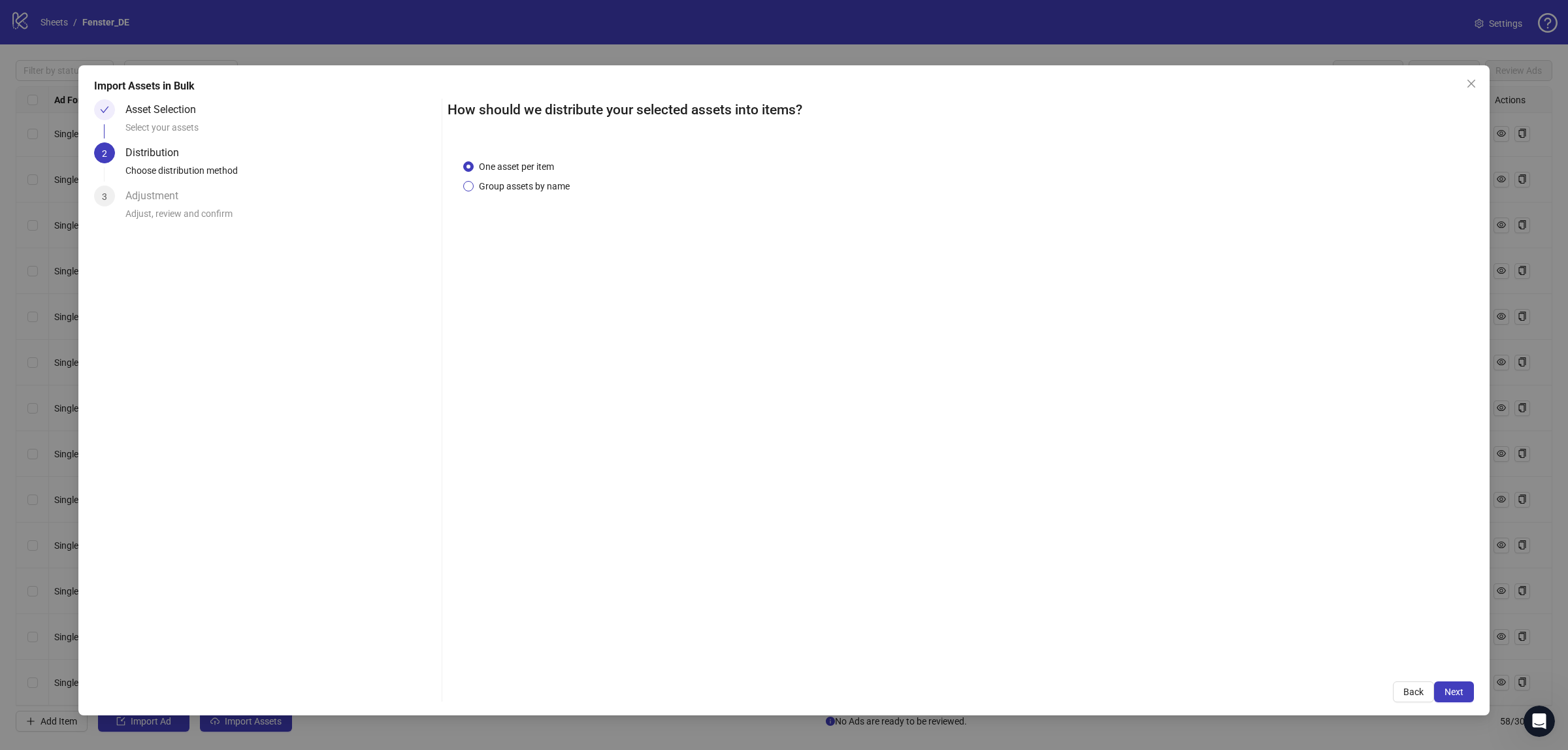
click at [526, 184] on span "Group assets by name" at bounding box center [524, 186] width 102 height 14
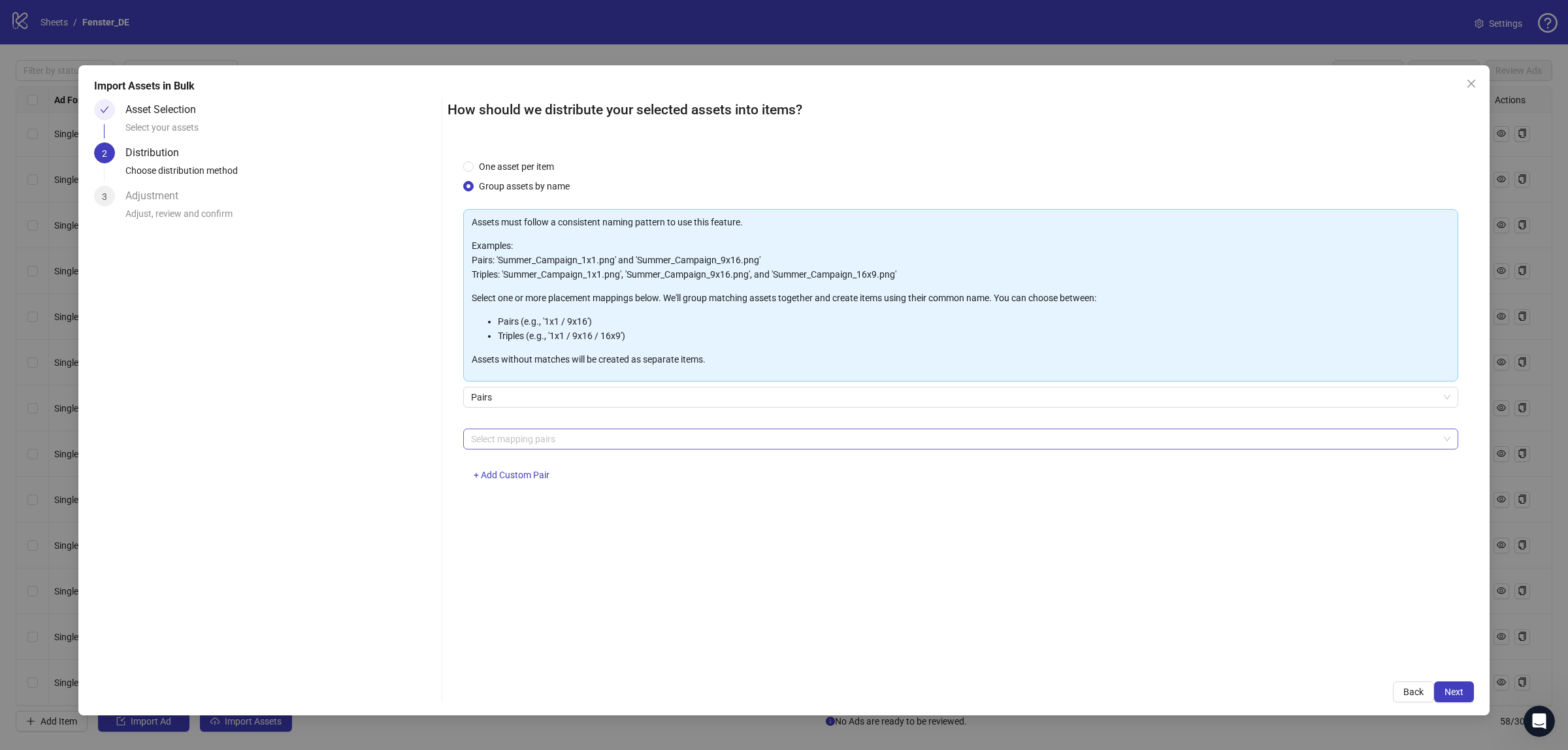
click at [634, 435] on div at bounding box center [954, 438] width 976 height 18
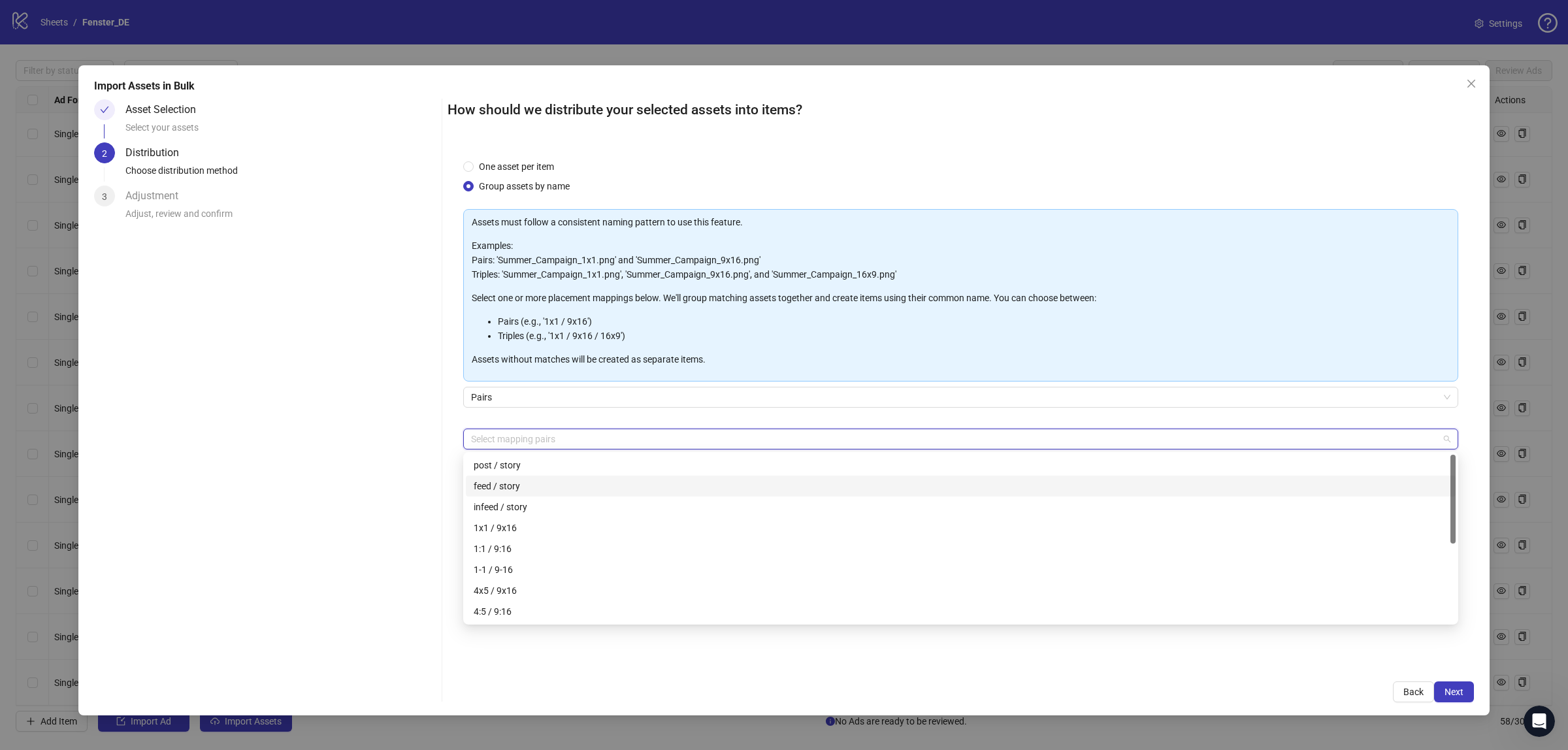
click at [626, 484] on div "feed / story" at bounding box center [960, 486] width 974 height 14
click at [1460, 697] on button "Next" at bounding box center [1454, 692] width 40 height 21
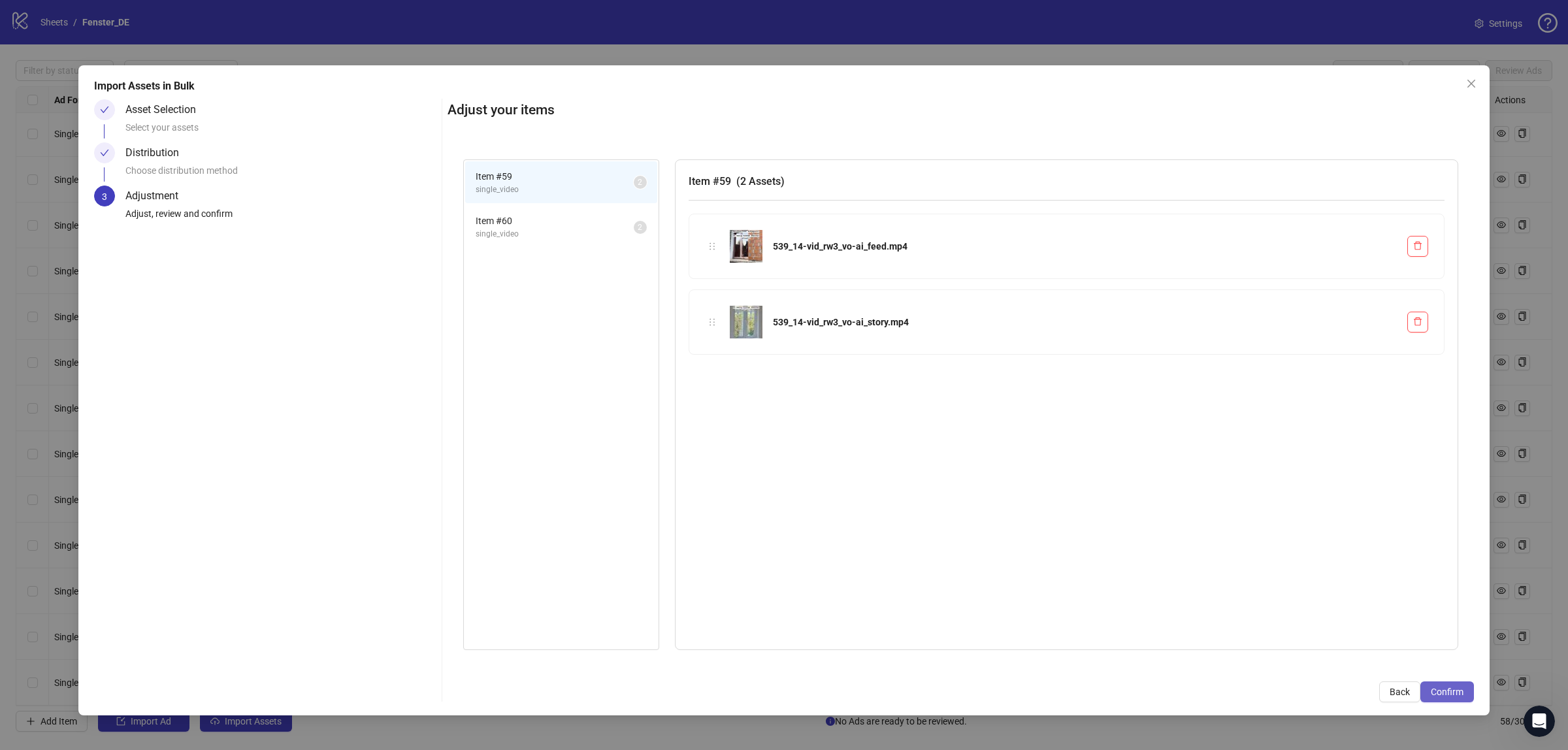
click at [1448, 693] on span "Confirm" at bounding box center [1447, 692] width 32 height 11
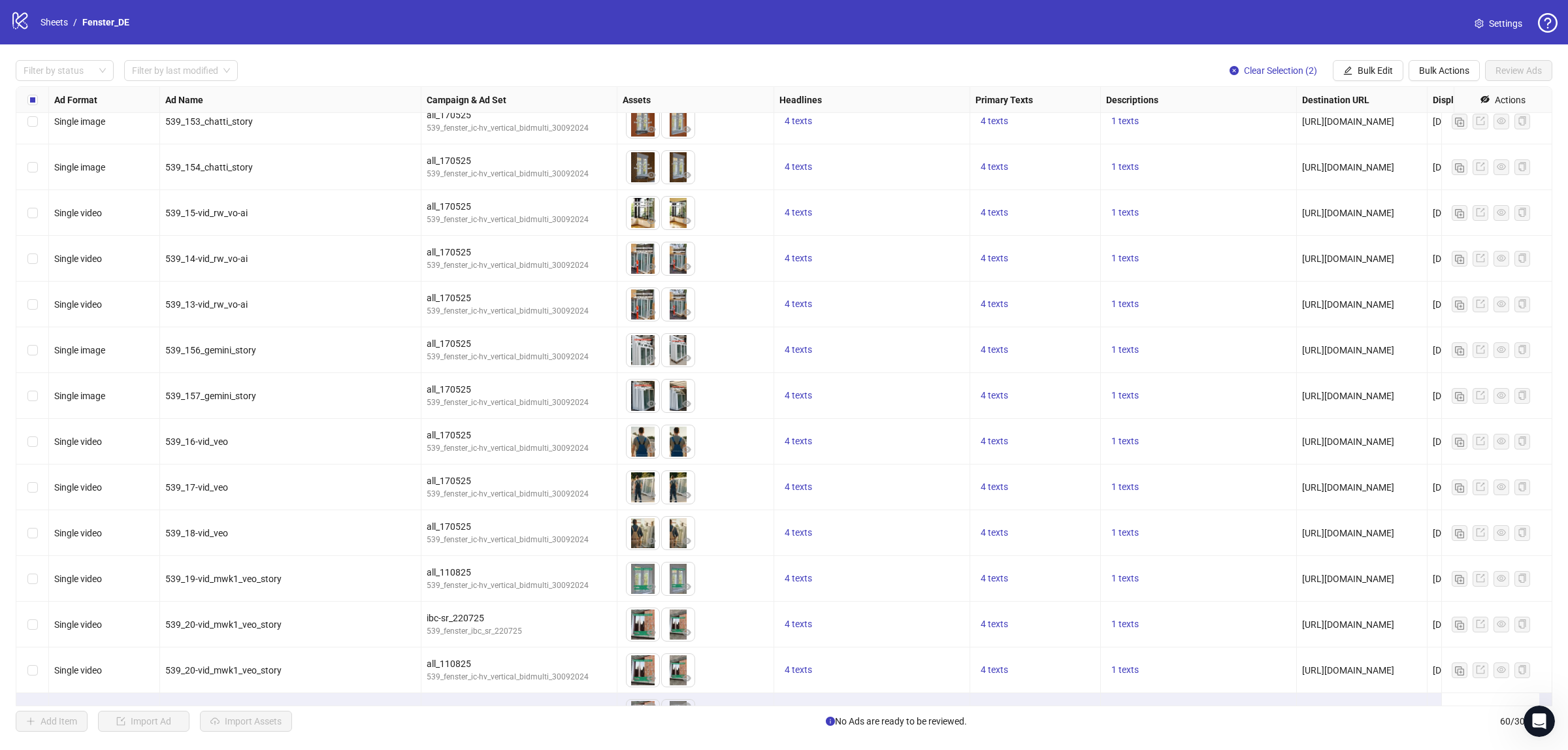
scroll to position [2164, 0]
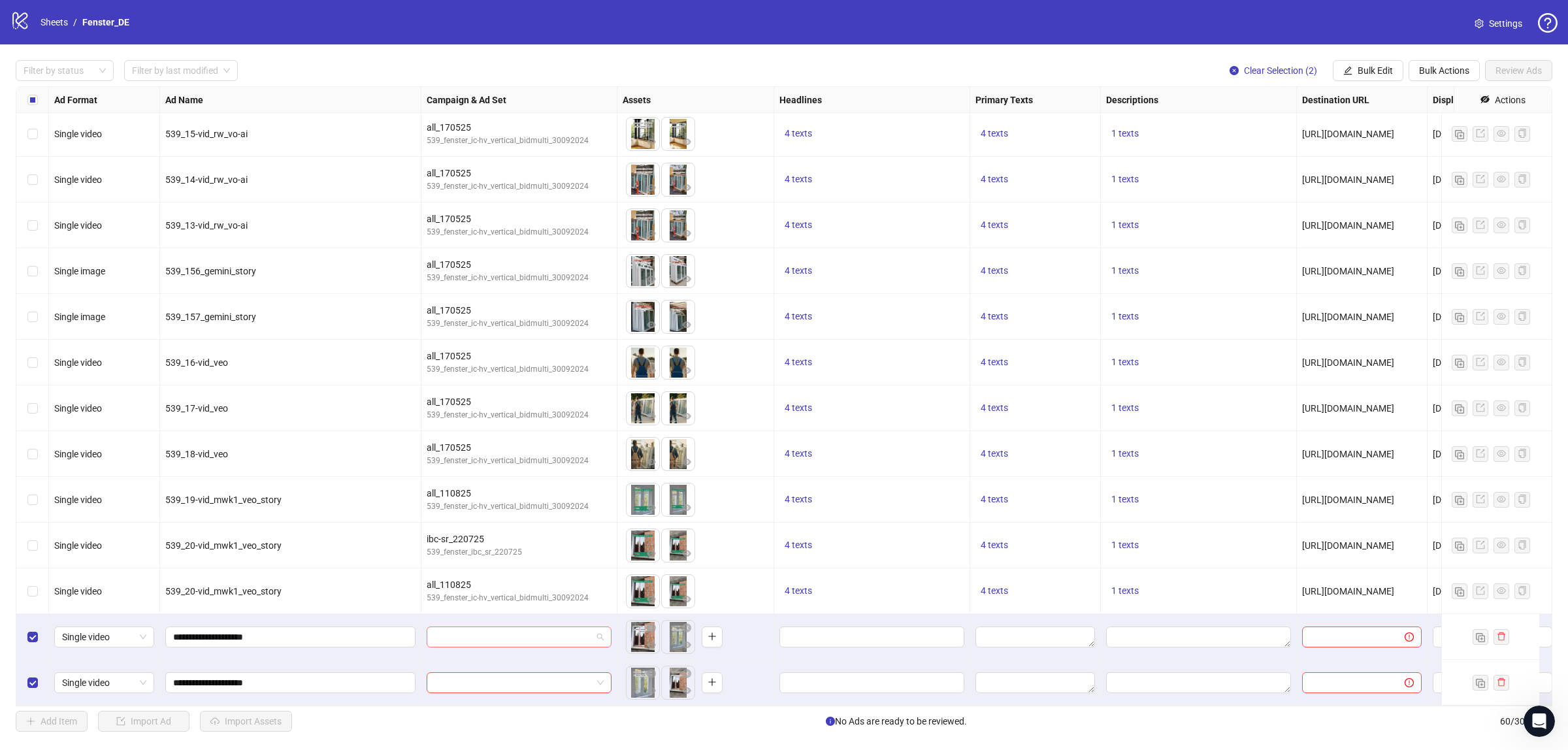
click at [598, 627] on span at bounding box center [519, 636] width 169 height 19
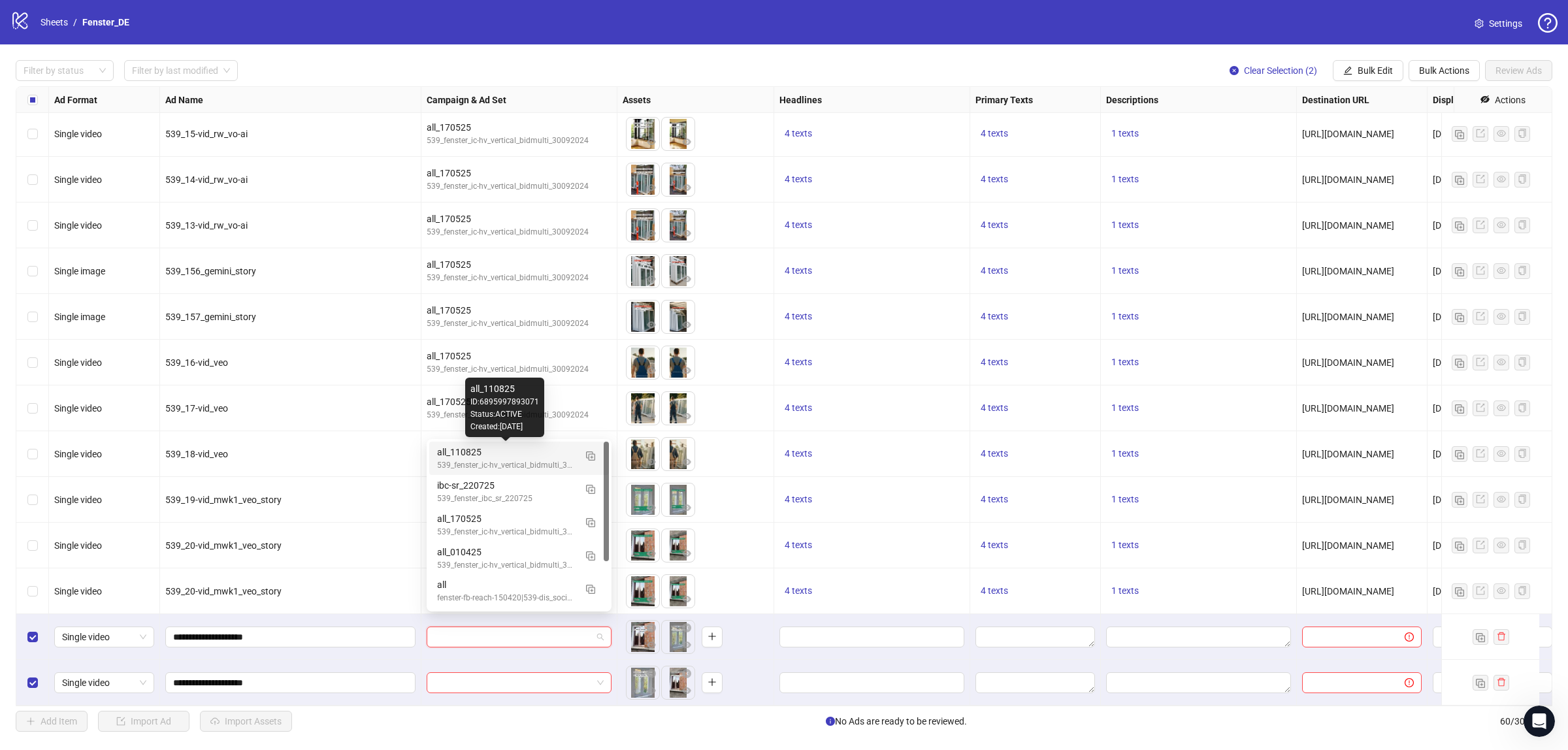
click at [540, 456] on div "all_110825" at bounding box center [505, 452] width 138 height 14
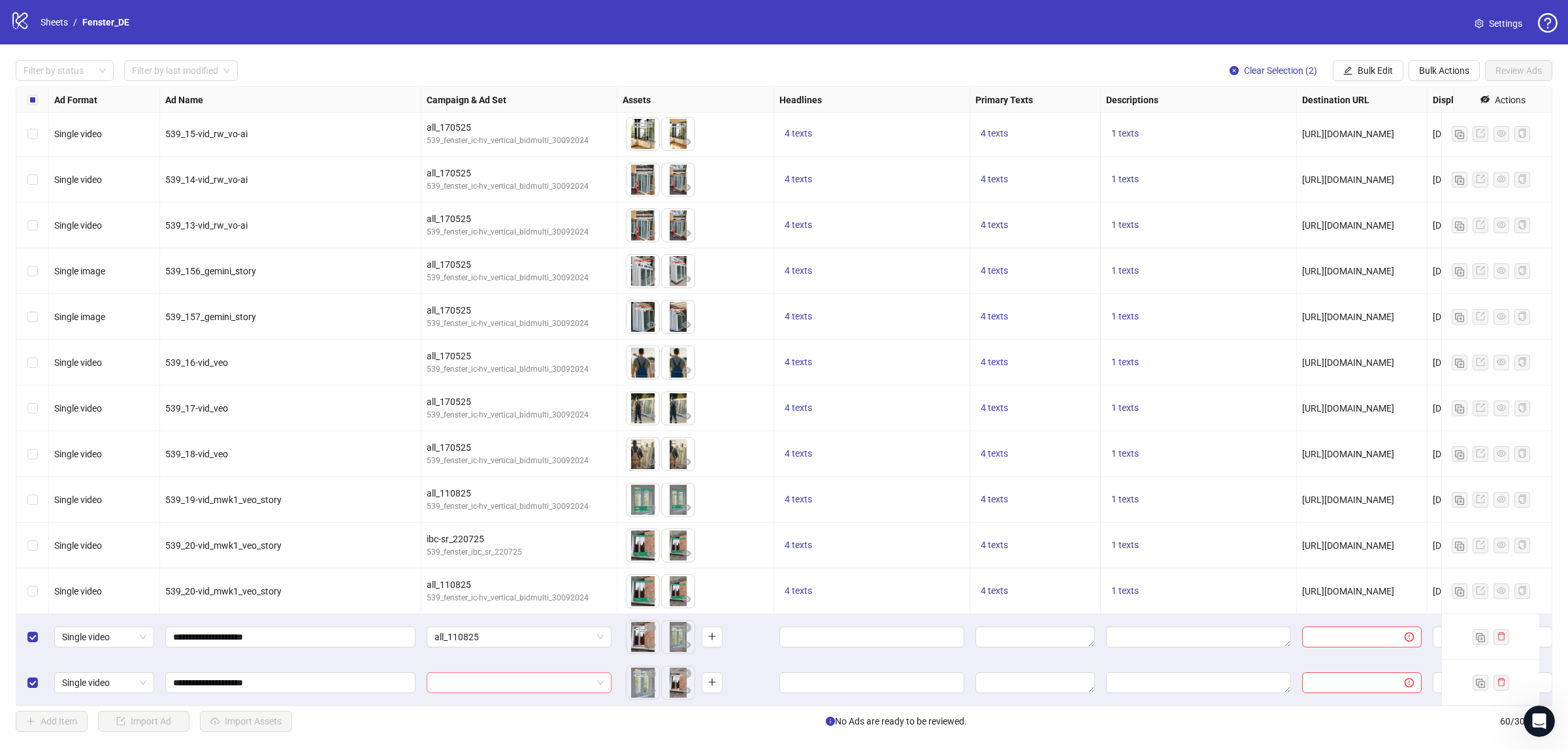
click at [508, 679] on input "search" at bounding box center [513, 682] width 158 height 19
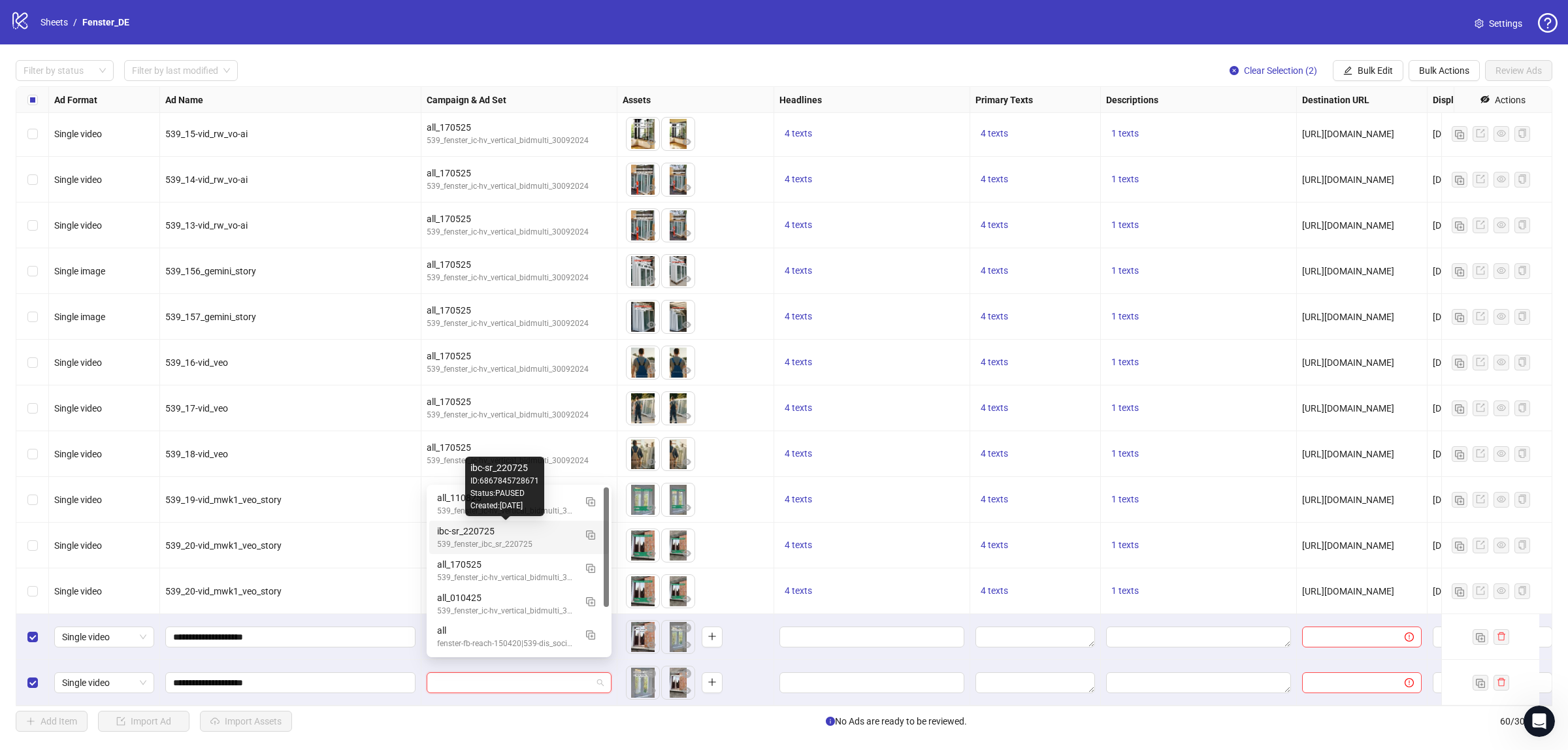
click at [501, 507] on div "Created: [DATE]" at bounding box center [504, 505] width 68 height 12
click at [498, 674] on span "ibc-sr_220725" at bounding box center [519, 682] width 169 height 19
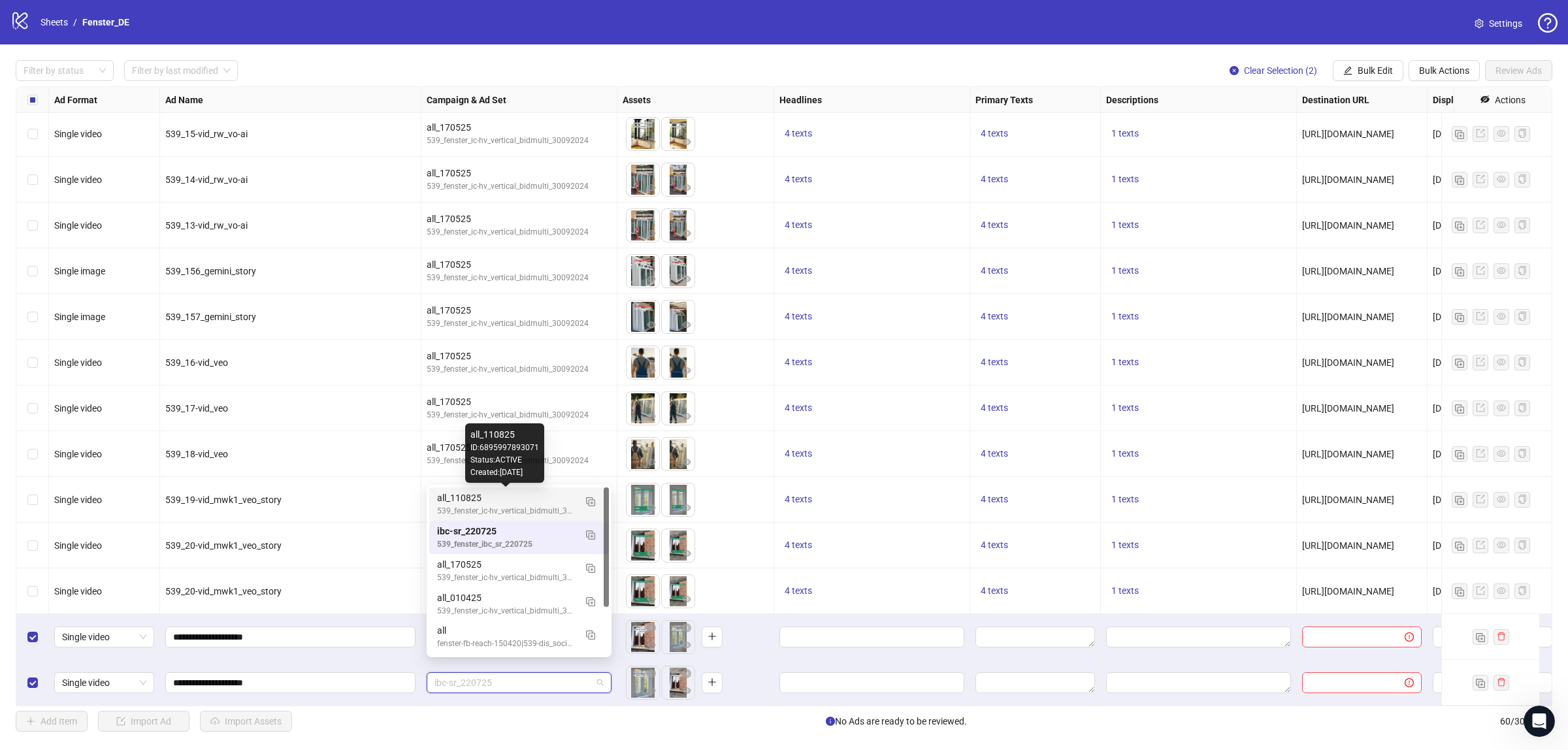
click at [562, 498] on div "all_110825" at bounding box center [505, 498] width 138 height 14
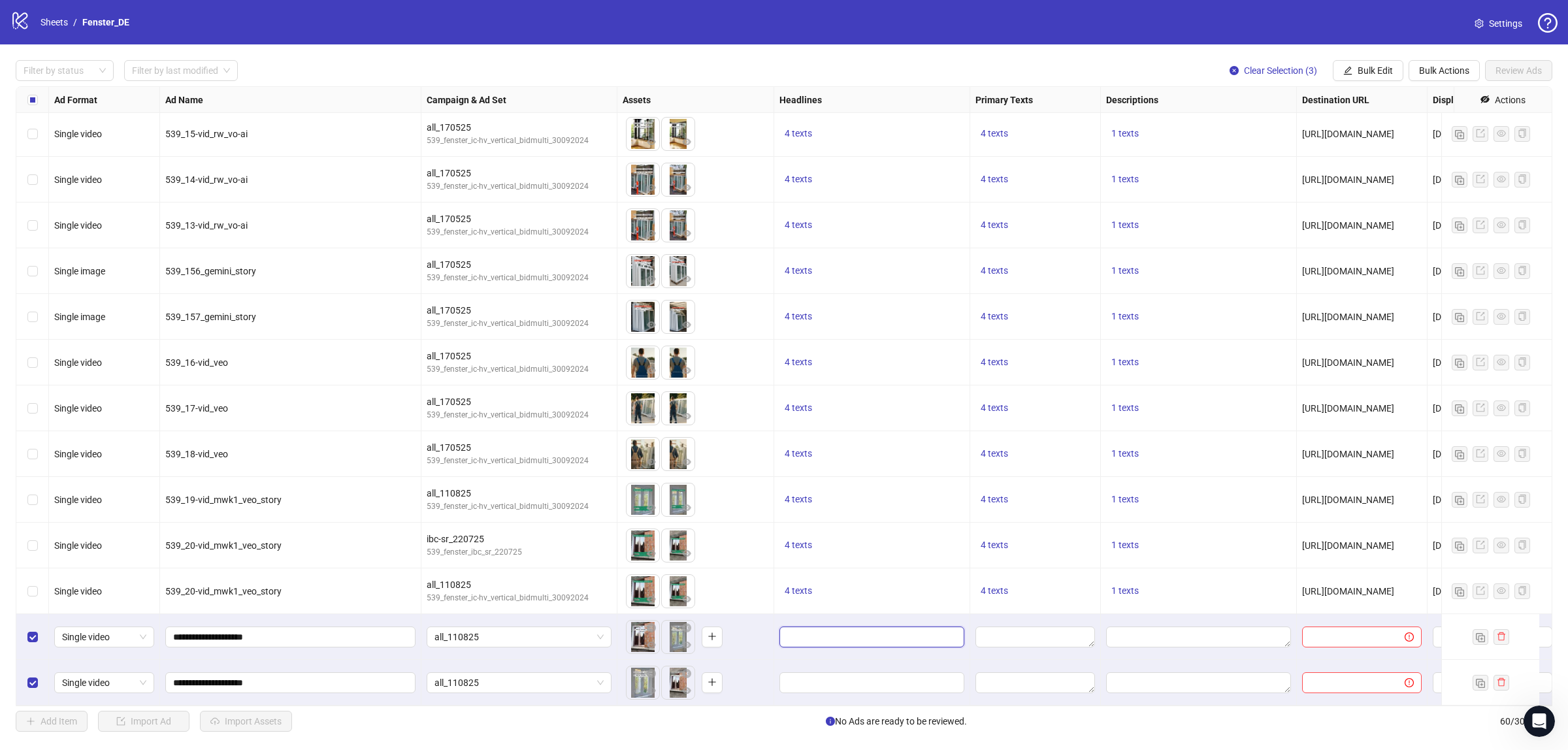
click at [867, 630] on input "Edit values" at bounding box center [870, 637] width 166 height 14
click at [1364, 73] on span "Bulk Edit" at bounding box center [1375, 71] width 35 height 11
click at [1360, 155] on span "Headlines" at bounding box center [1380, 160] width 78 height 14
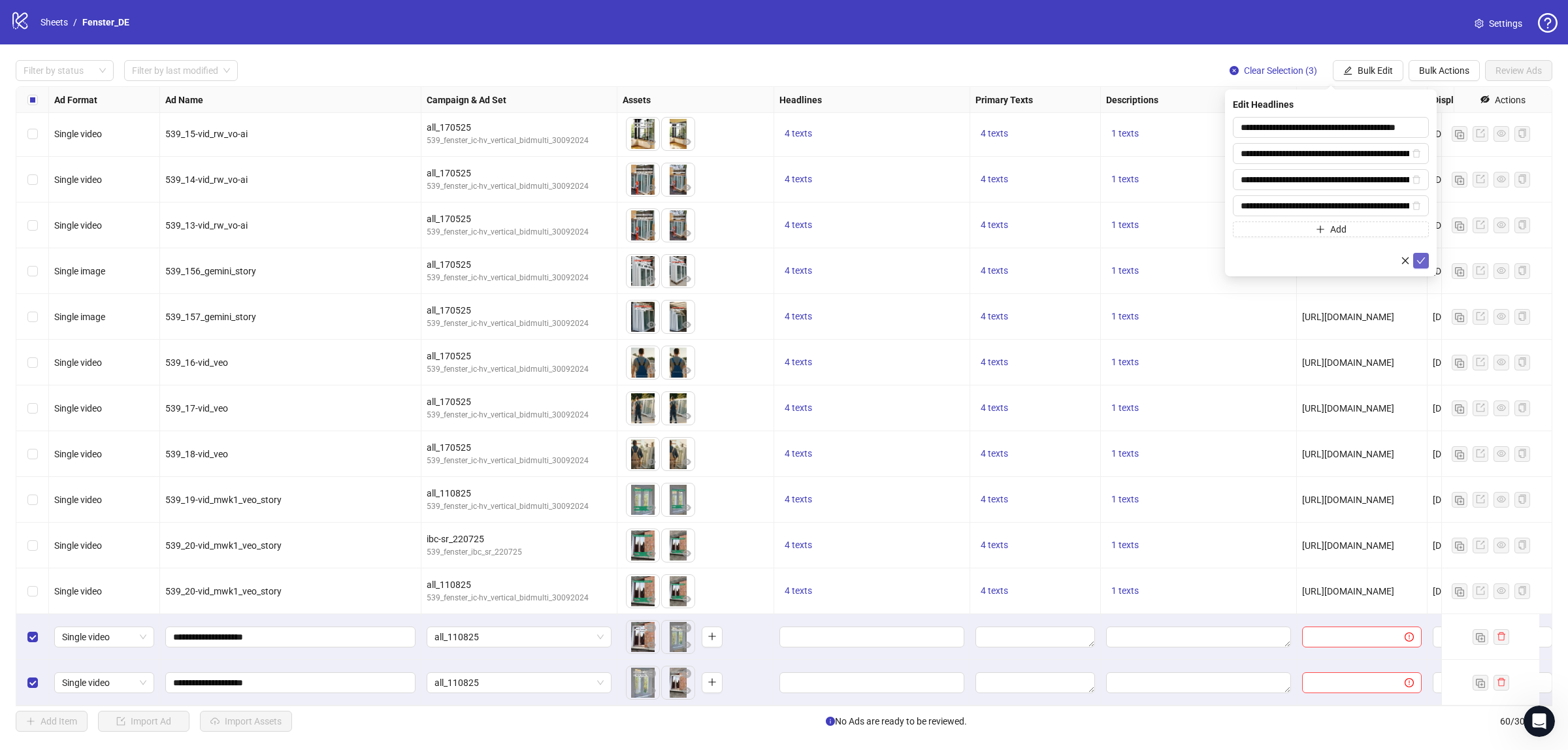
click at [1422, 265] on icon "check" at bounding box center [1421, 261] width 9 height 9
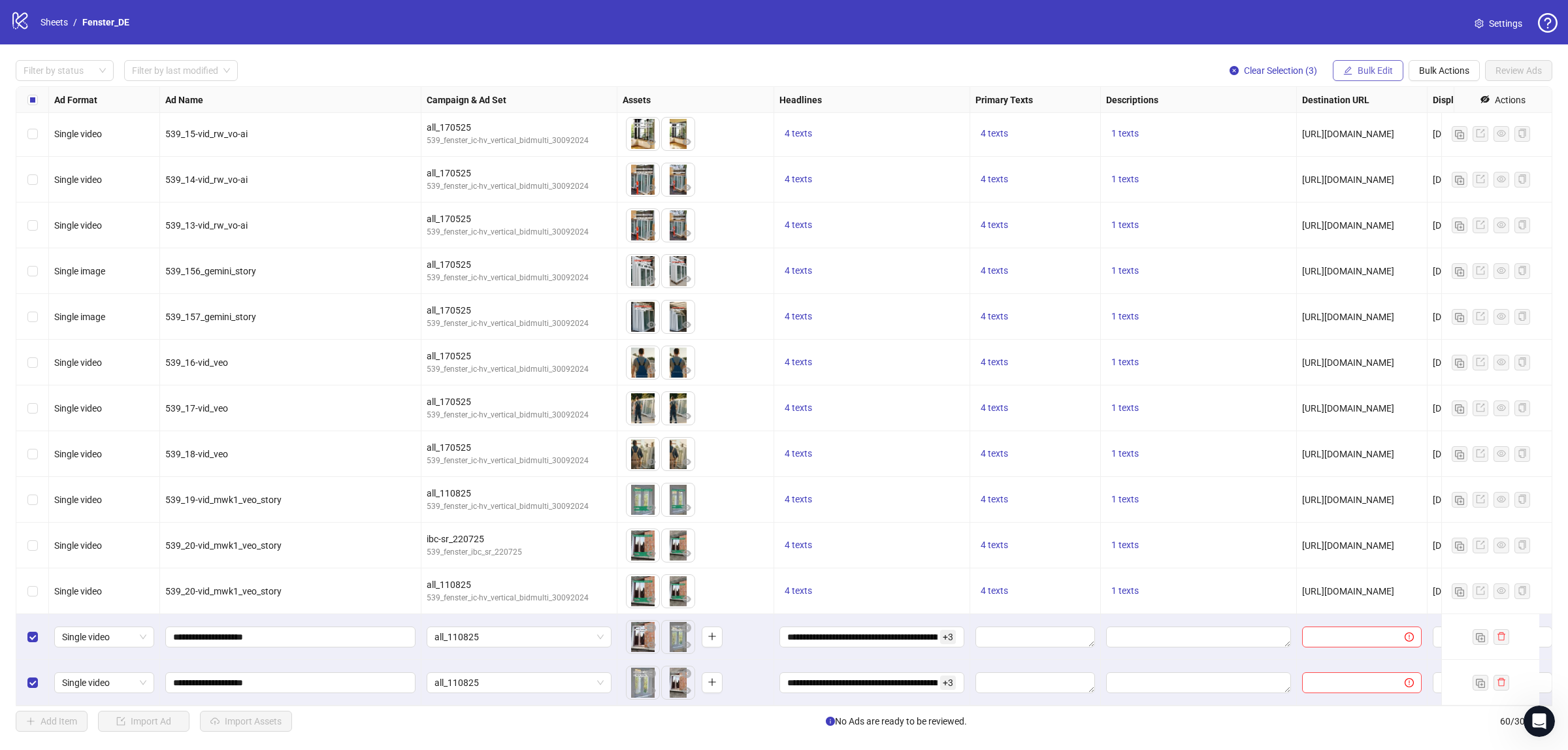
click at [1371, 74] on span "Bulk Edit" at bounding box center [1375, 71] width 35 height 11
click at [1369, 178] on span "Primary Texts" at bounding box center [1380, 181] width 78 height 14
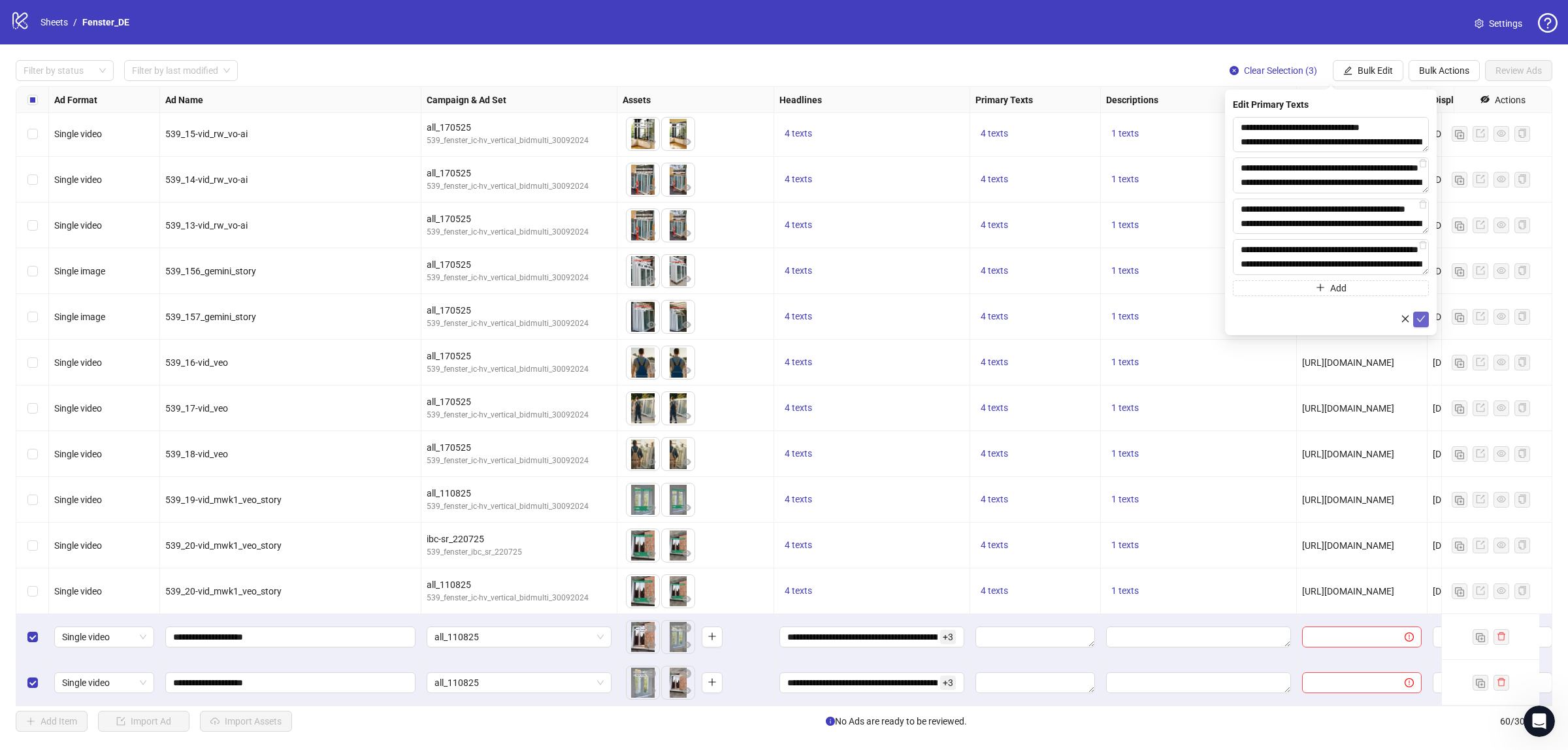
click at [1422, 322] on icon "check" at bounding box center [1421, 319] width 9 height 9
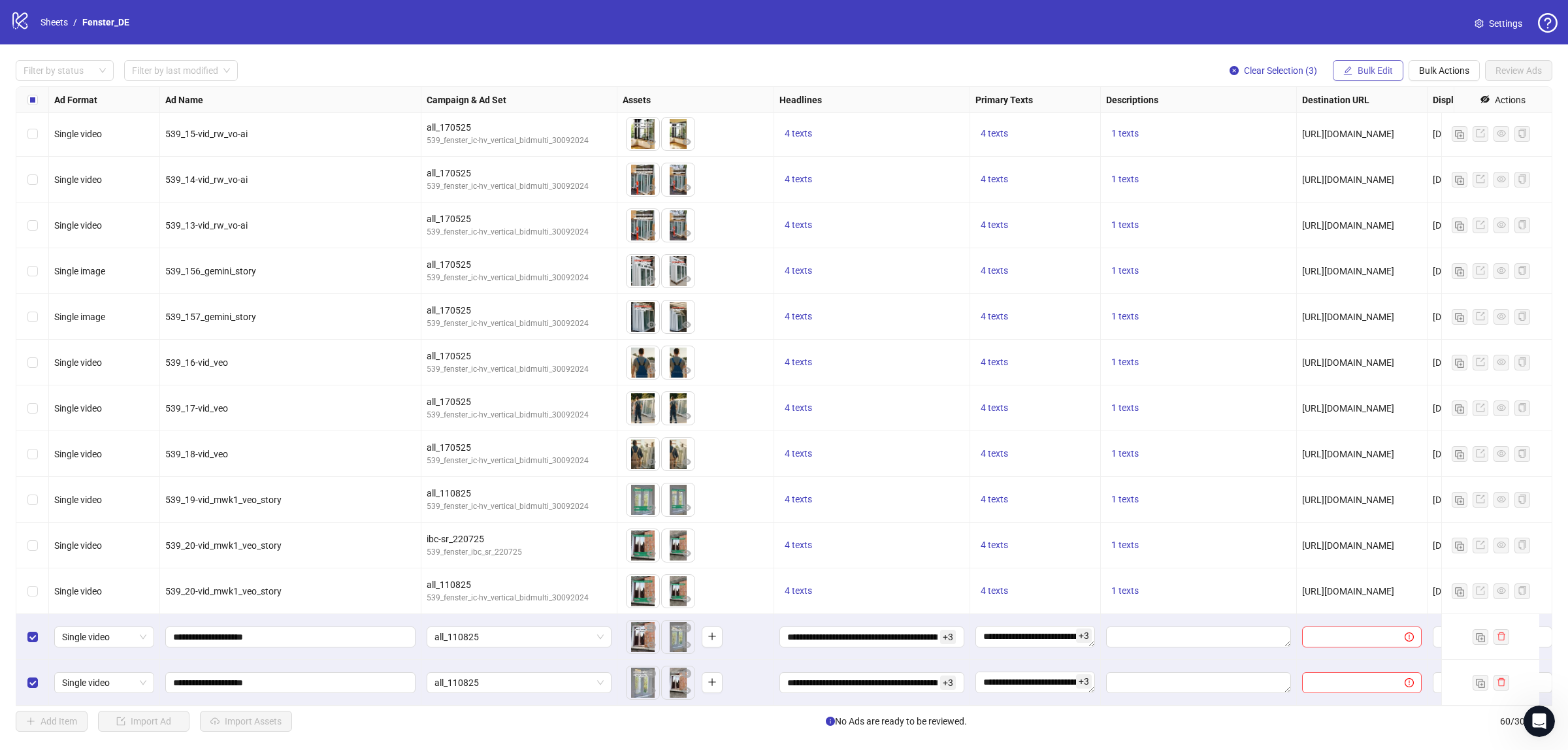
click at [1364, 72] on span "Bulk Edit" at bounding box center [1375, 71] width 35 height 11
click at [1366, 202] on span "Descriptions" at bounding box center [1380, 202] width 78 height 14
click at [1423, 201] on icon "check" at bounding box center [1421, 196] width 9 height 9
click at [1349, 74] on icon "edit" at bounding box center [1348, 71] width 9 height 9
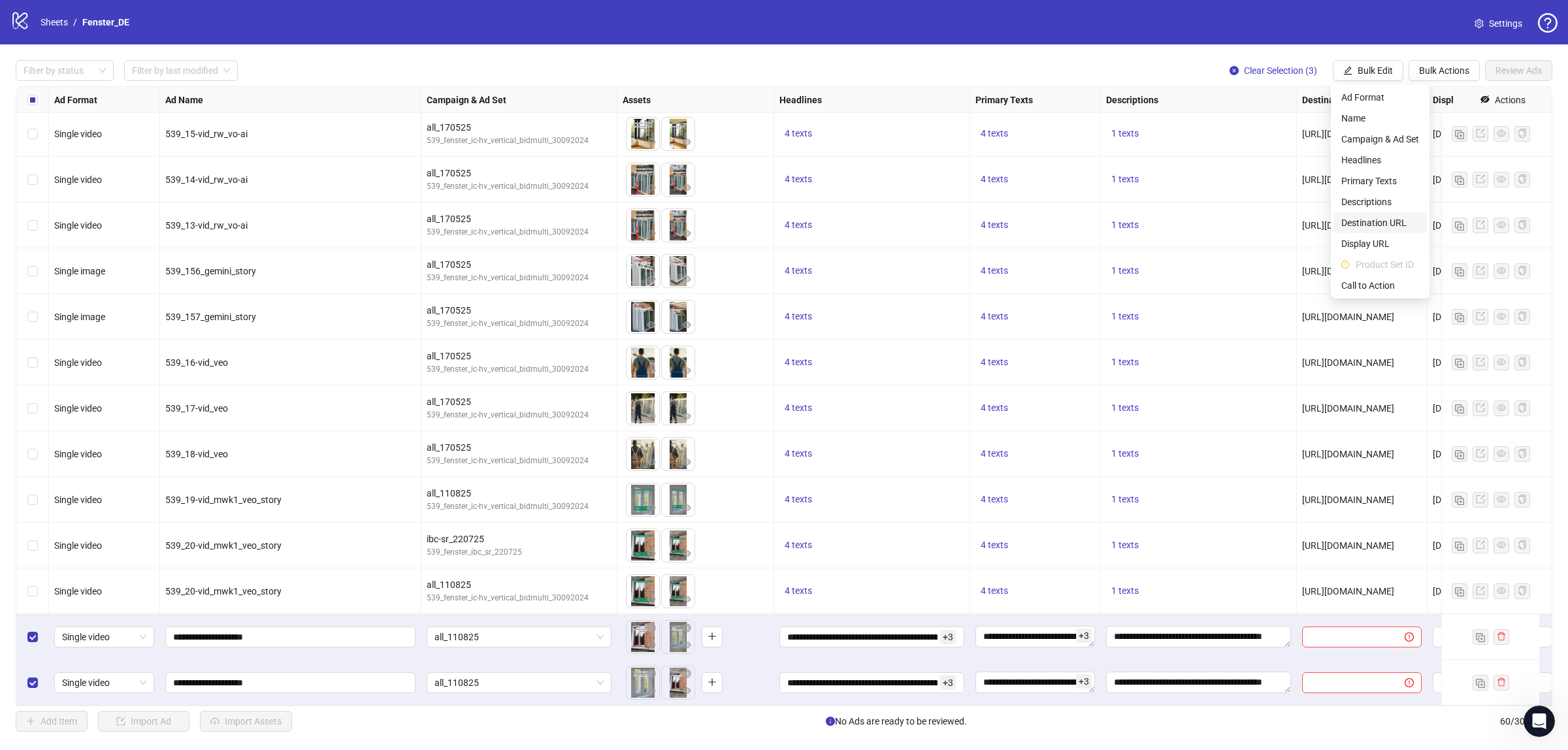
click at [1372, 223] on span "Destination URL" at bounding box center [1380, 222] width 78 height 14
click at [1421, 161] on icon "check" at bounding box center [1421, 161] width 9 height 9
click at [1374, 74] on span "Bulk Edit" at bounding box center [1375, 71] width 35 height 11
click at [1379, 248] on span "Display URL" at bounding box center [1380, 244] width 78 height 14
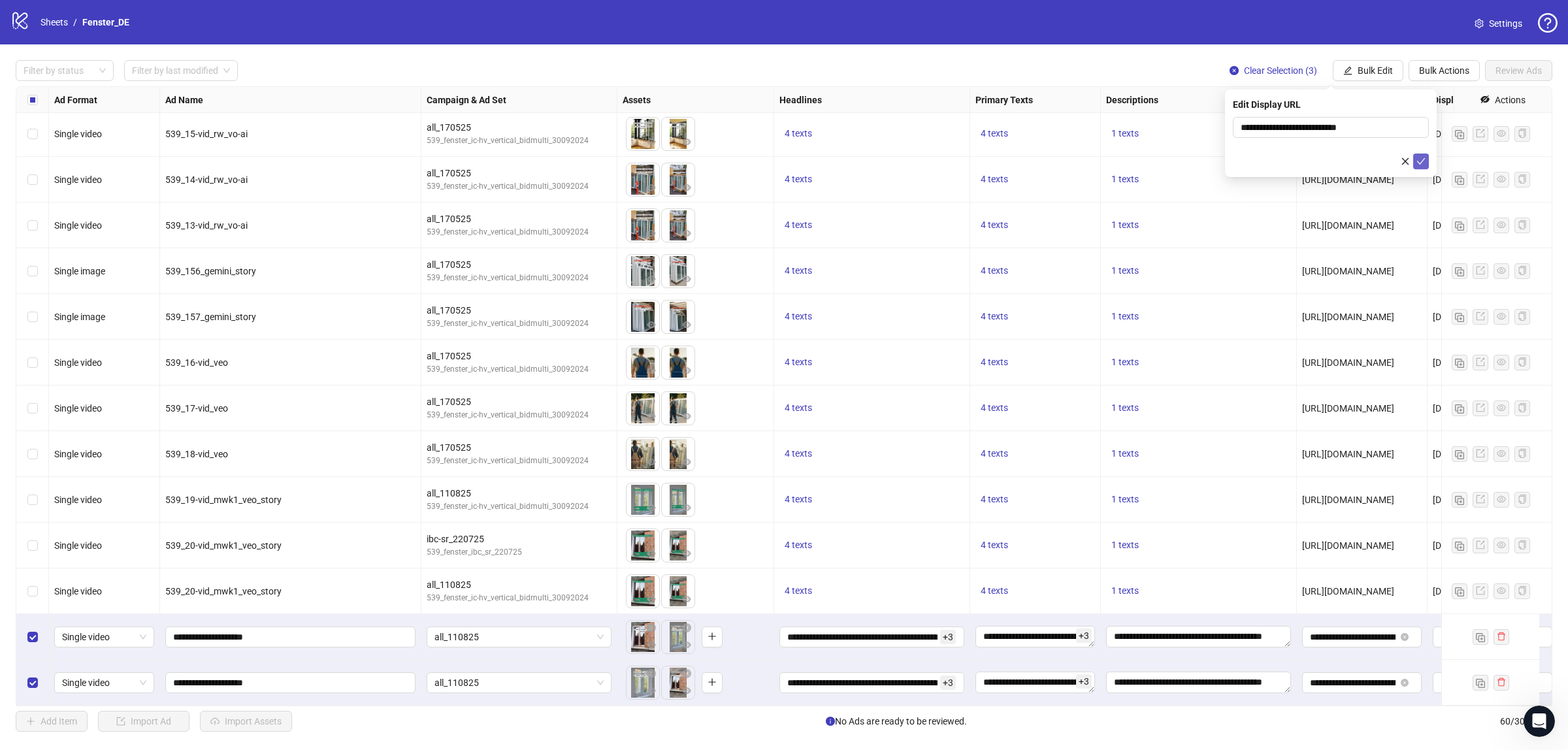
click at [1422, 161] on icon "check" at bounding box center [1421, 161] width 9 height 6
click at [1346, 74] on icon "edit" at bounding box center [1348, 71] width 9 height 9
click at [1363, 312] on span "[URL][DOMAIN_NAME]" at bounding box center [1348, 317] width 92 height 11
click at [1346, 73] on icon "edit" at bounding box center [1348, 71] width 9 height 9
click at [1361, 283] on span "Call to Action" at bounding box center [1380, 286] width 78 height 14
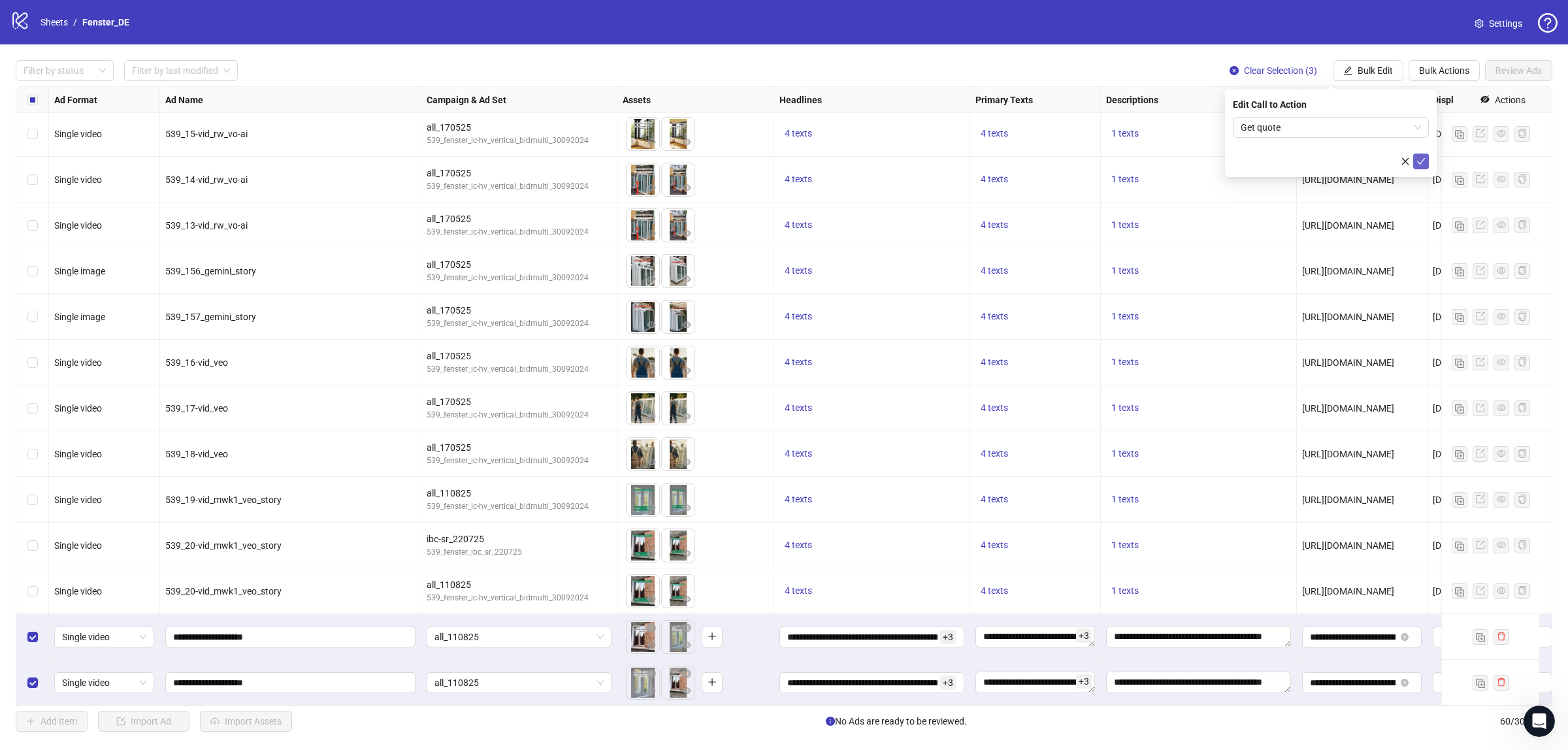
click at [1422, 162] on icon "check" at bounding box center [1421, 161] width 9 height 9
click at [281, 630] on input "**********" at bounding box center [289, 637] width 232 height 14
type input "**********"
click at [282, 681] on span "**********" at bounding box center [291, 682] width 251 height 21
type input "**********"
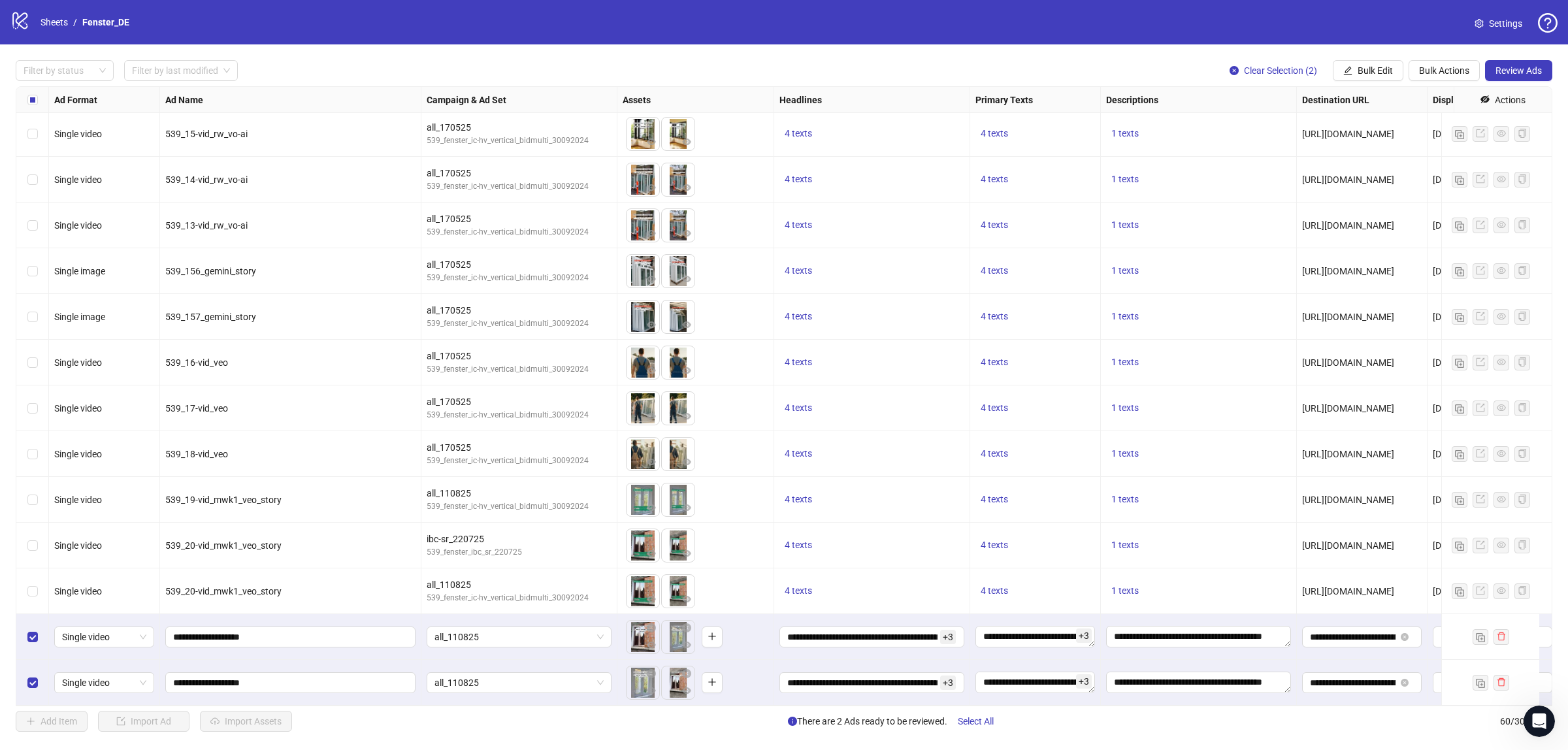
click at [325, 614] on div "**********" at bounding box center [290, 637] width 261 height 46
click at [1504, 60] on button "Review Ads" at bounding box center [1518, 70] width 67 height 21
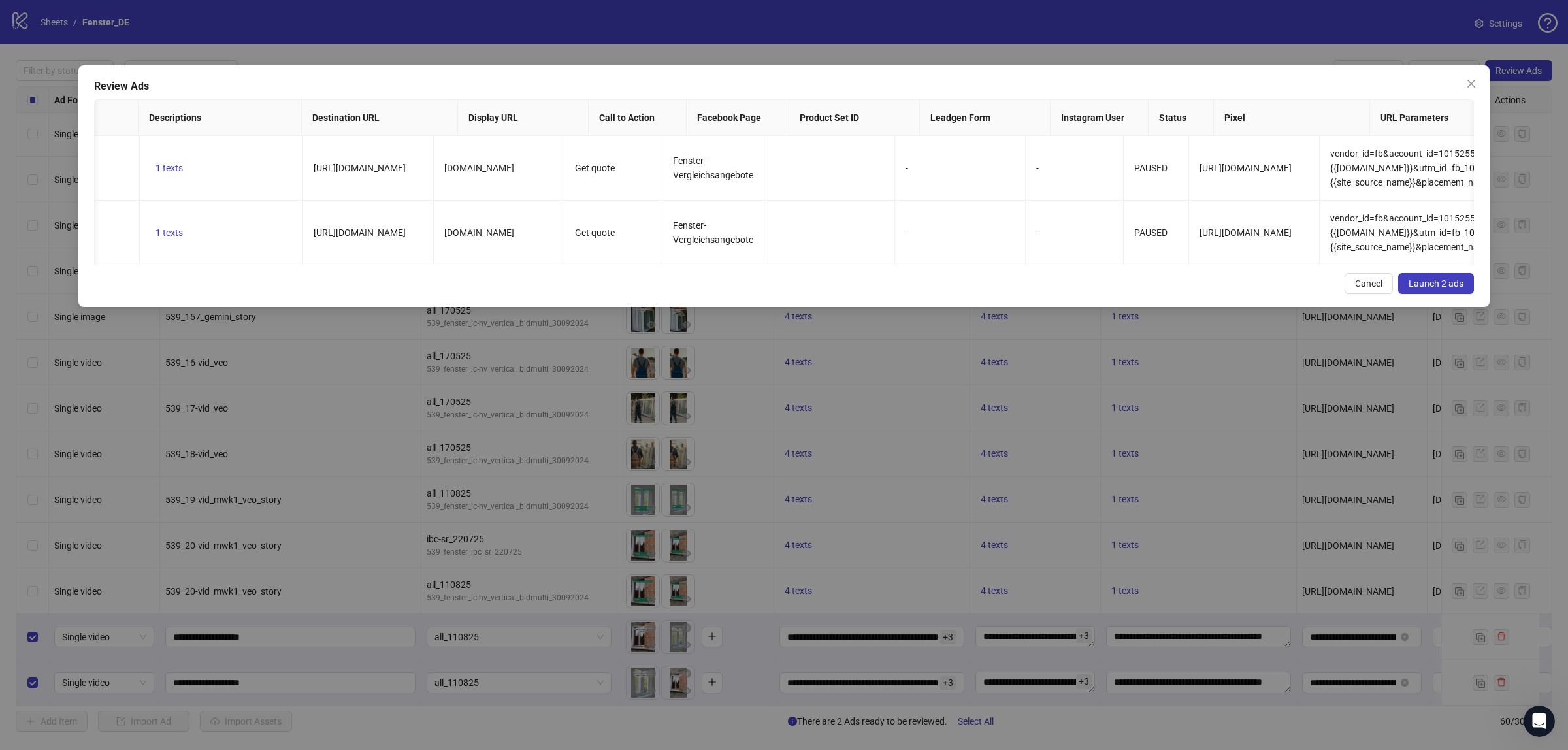
scroll to position [0, 1152]
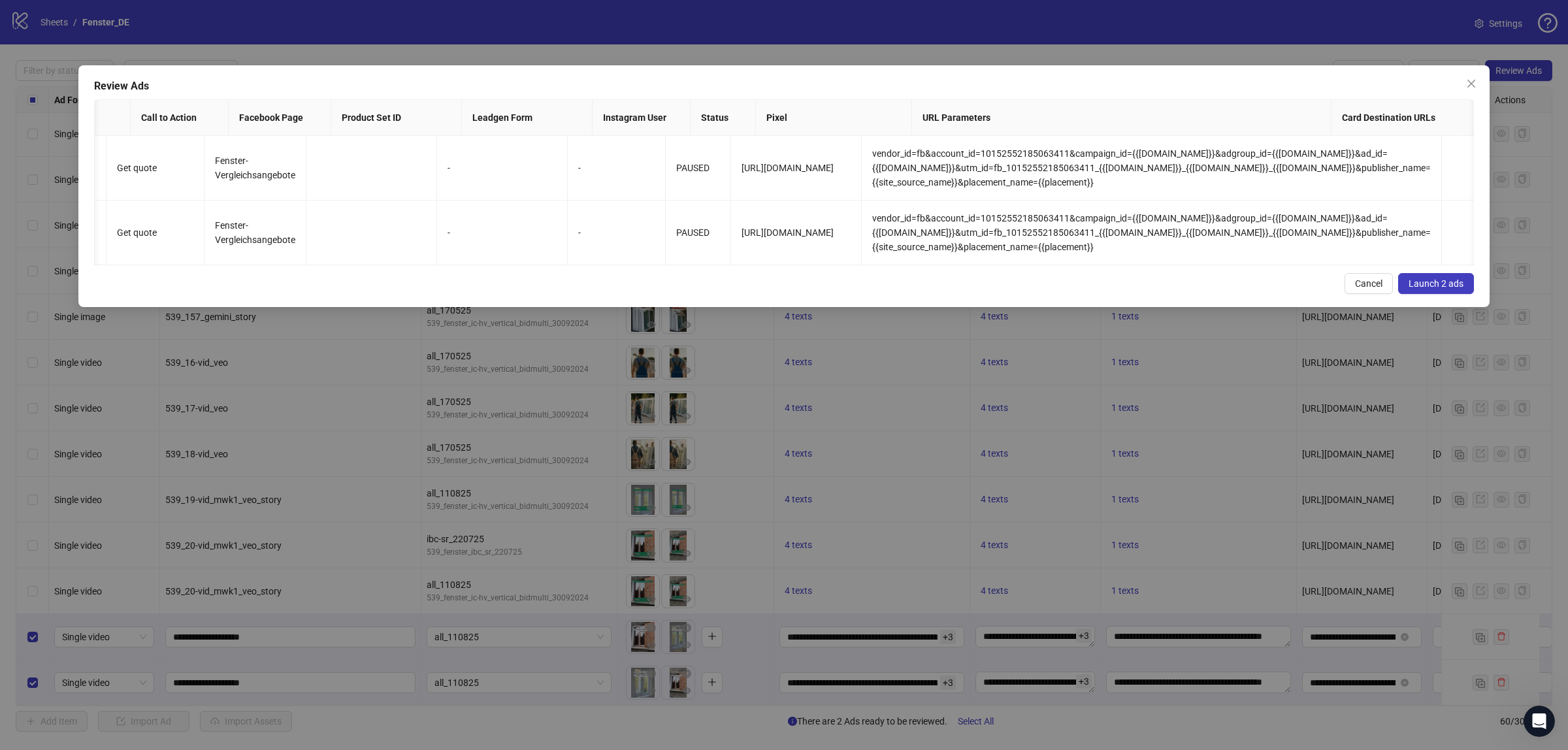
click at [1435, 289] on span "Launch 2 ads" at bounding box center [1436, 284] width 55 height 11
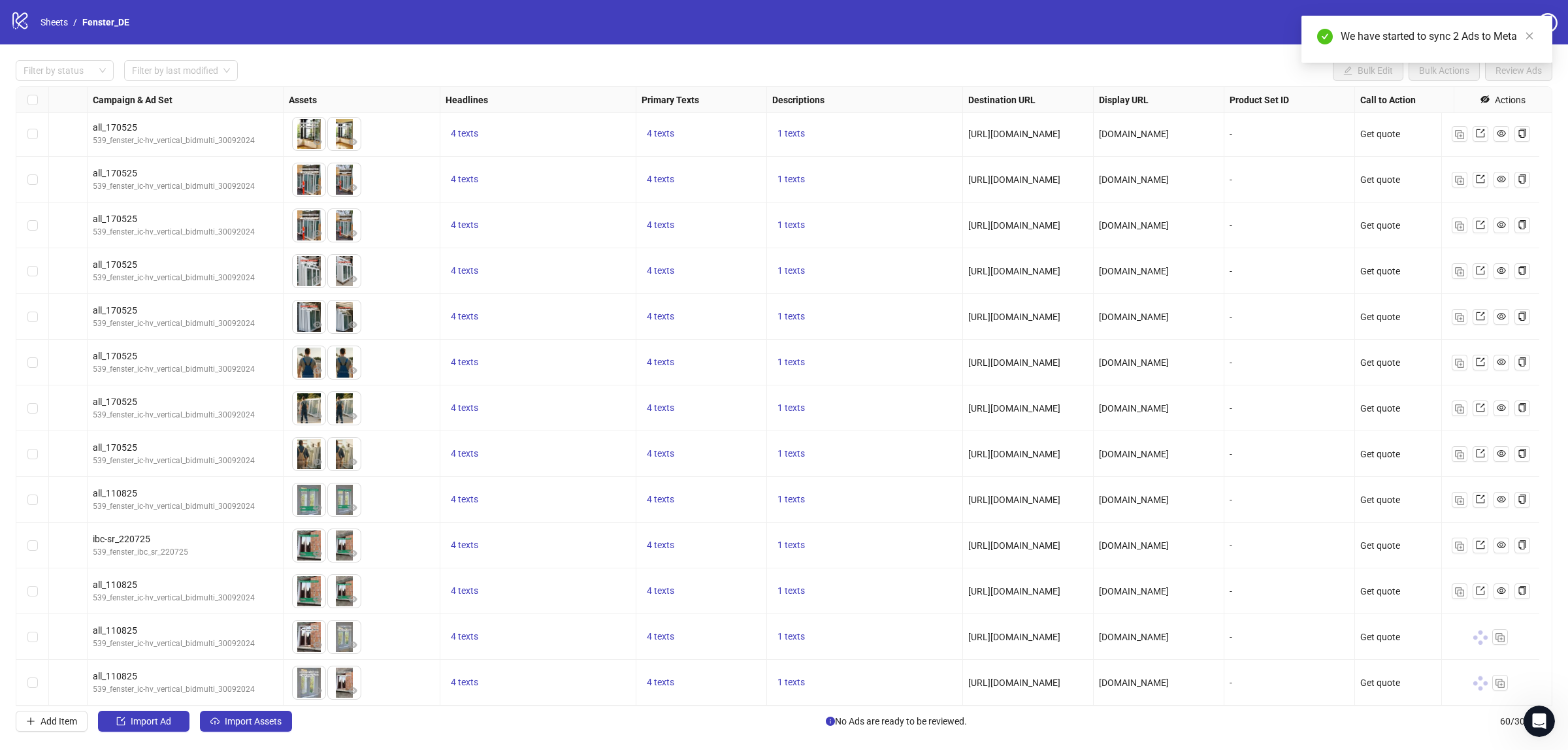
scroll to position [2164, 351]
